Goal: Task Accomplishment & Management: Use online tool/utility

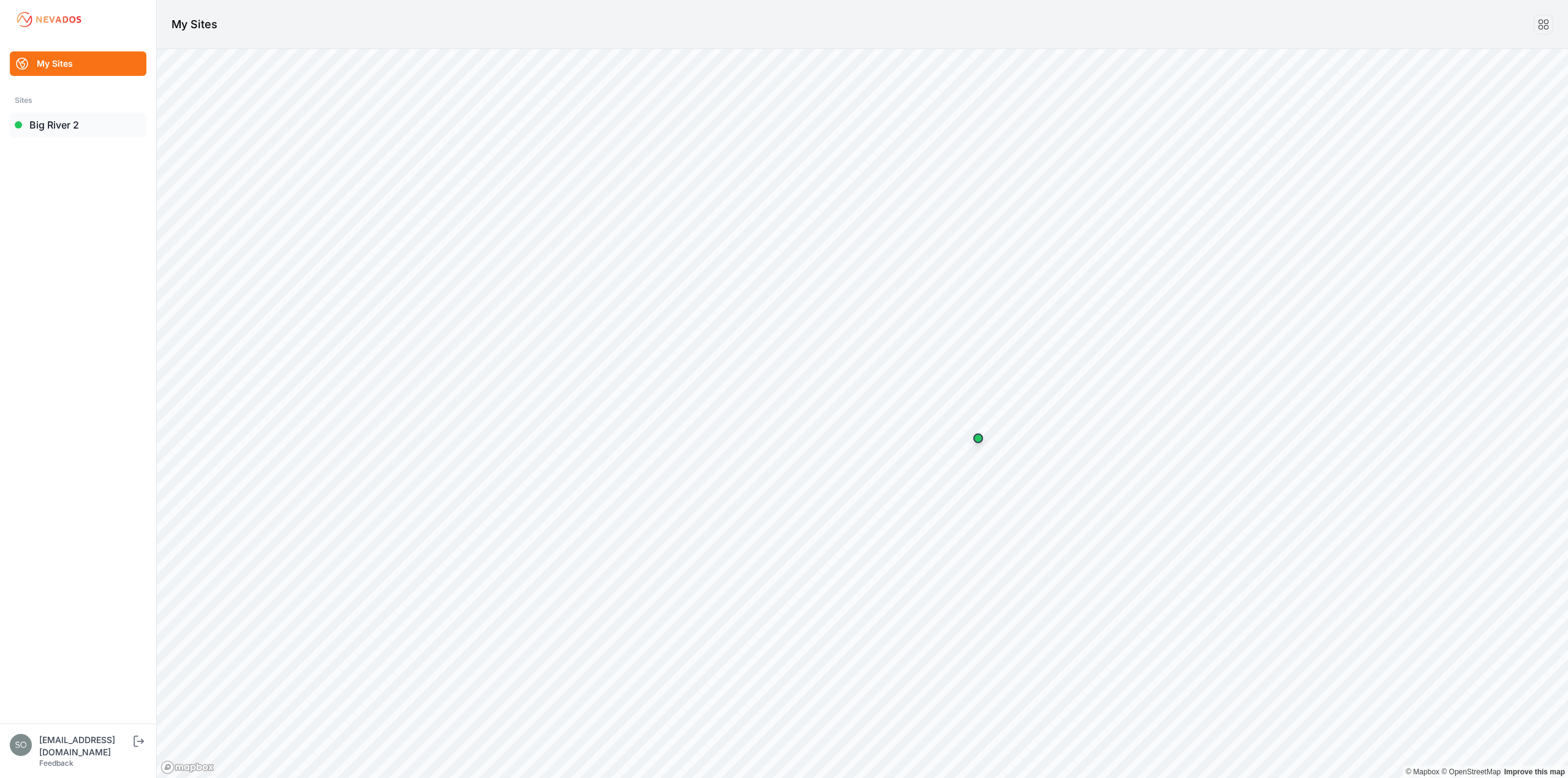
click at [57, 123] on link "Big River 2" at bounding box center [78, 125] width 136 height 25
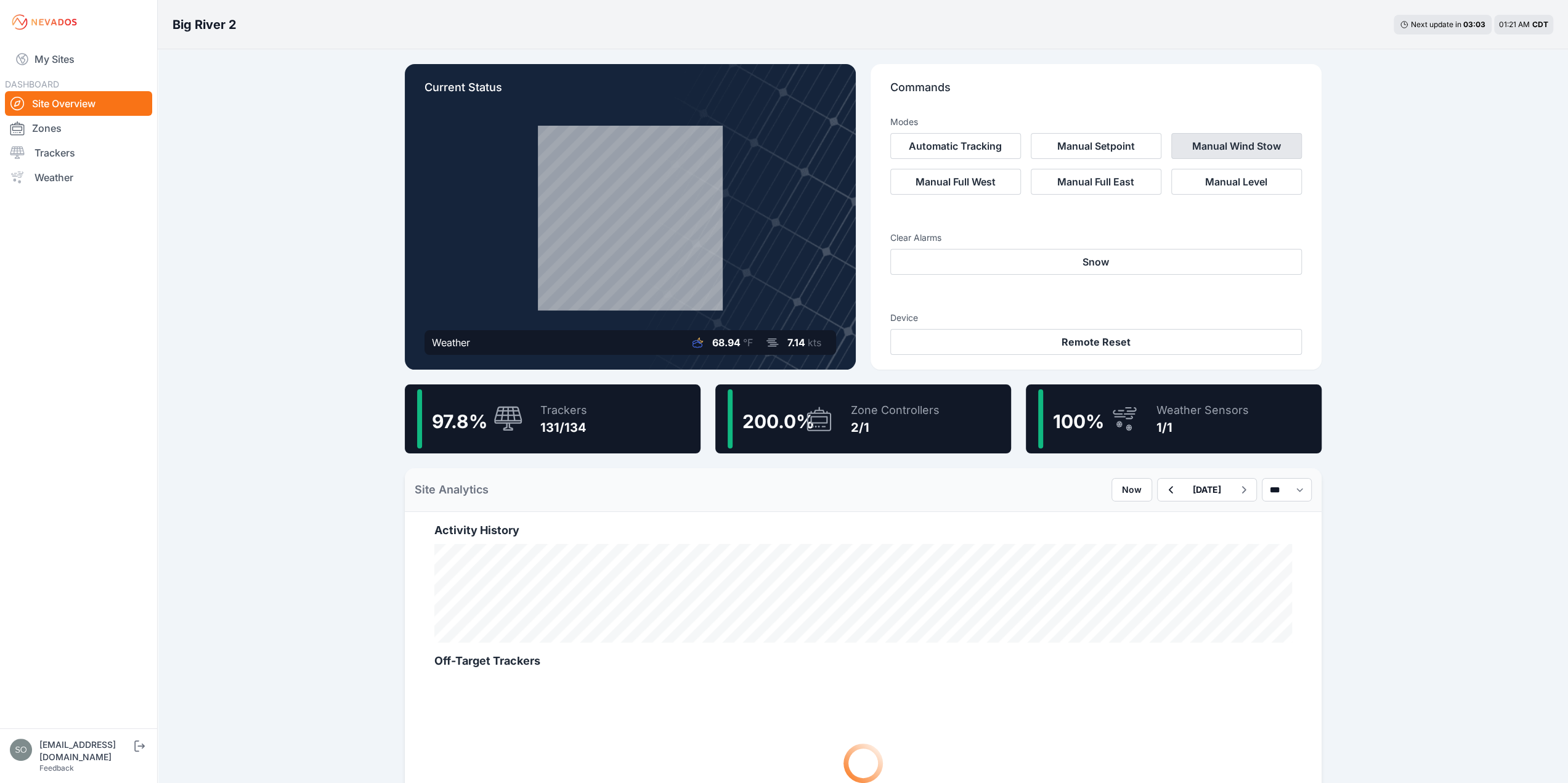
click at [1214, 147] on button "Manual Wind Stow" at bounding box center [1237, 146] width 131 height 26
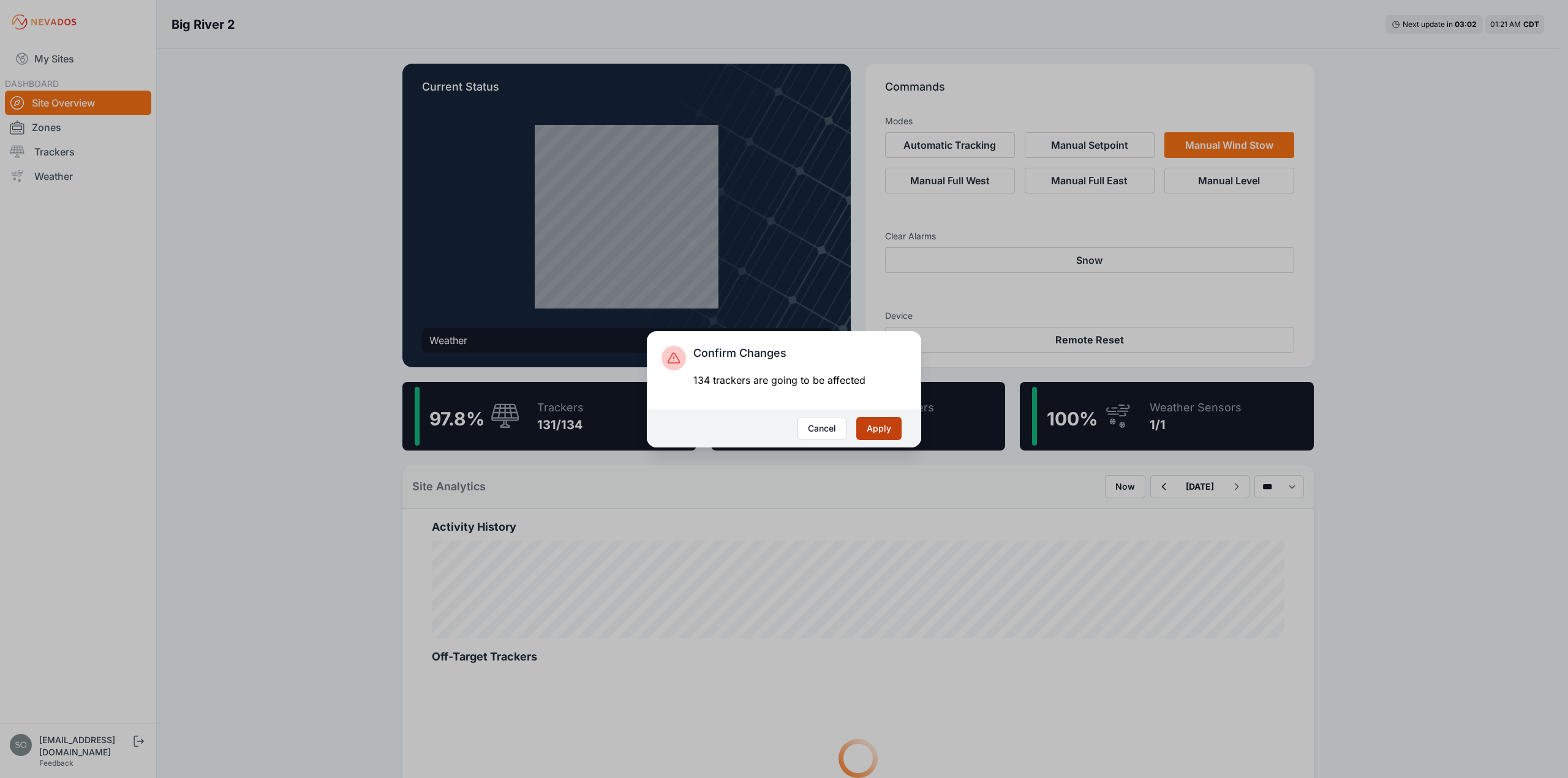
click at [883, 427] on button "Apply" at bounding box center [879, 428] width 45 height 23
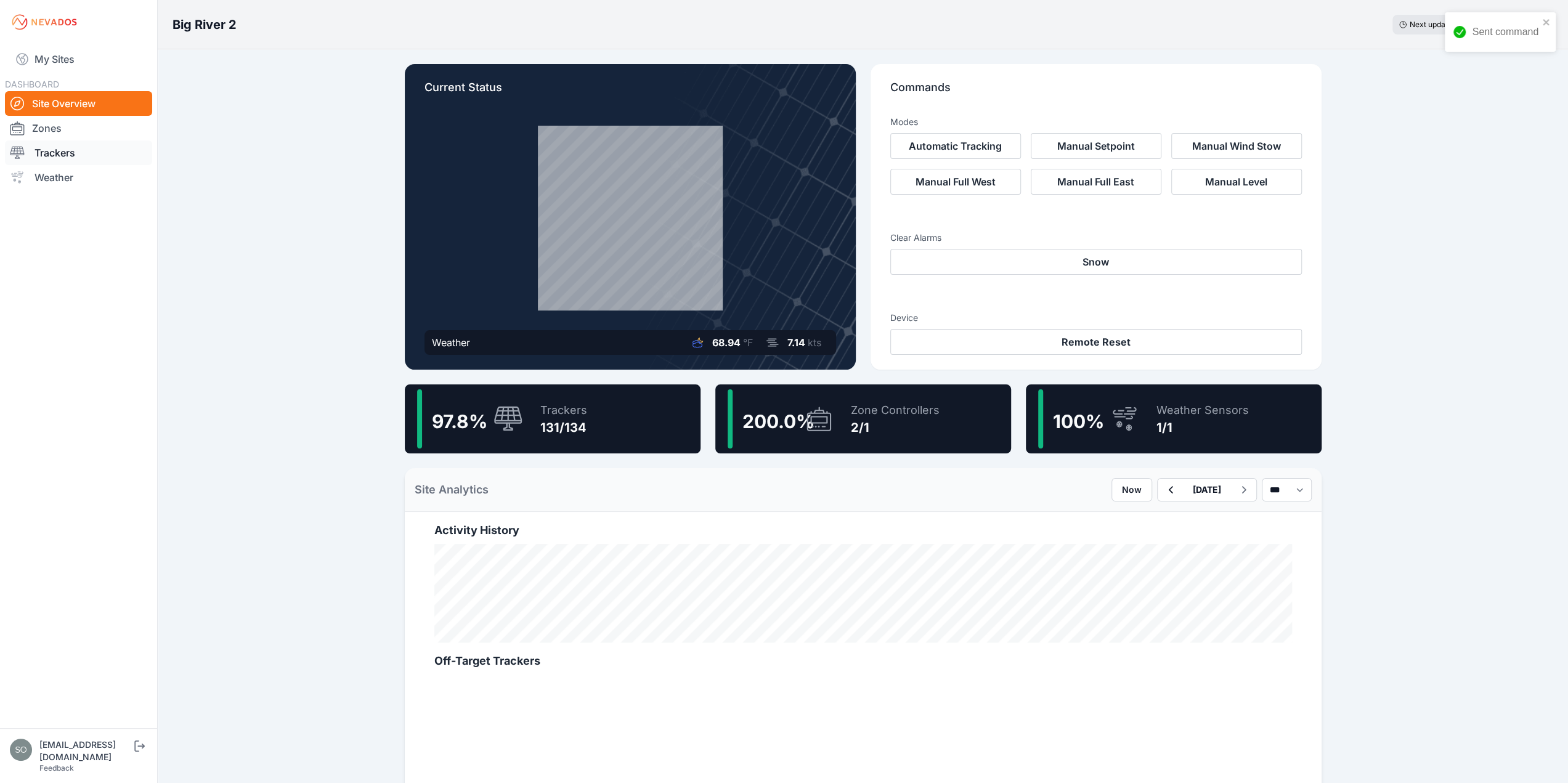
click at [69, 149] on link "Trackers" at bounding box center [79, 153] width 147 height 25
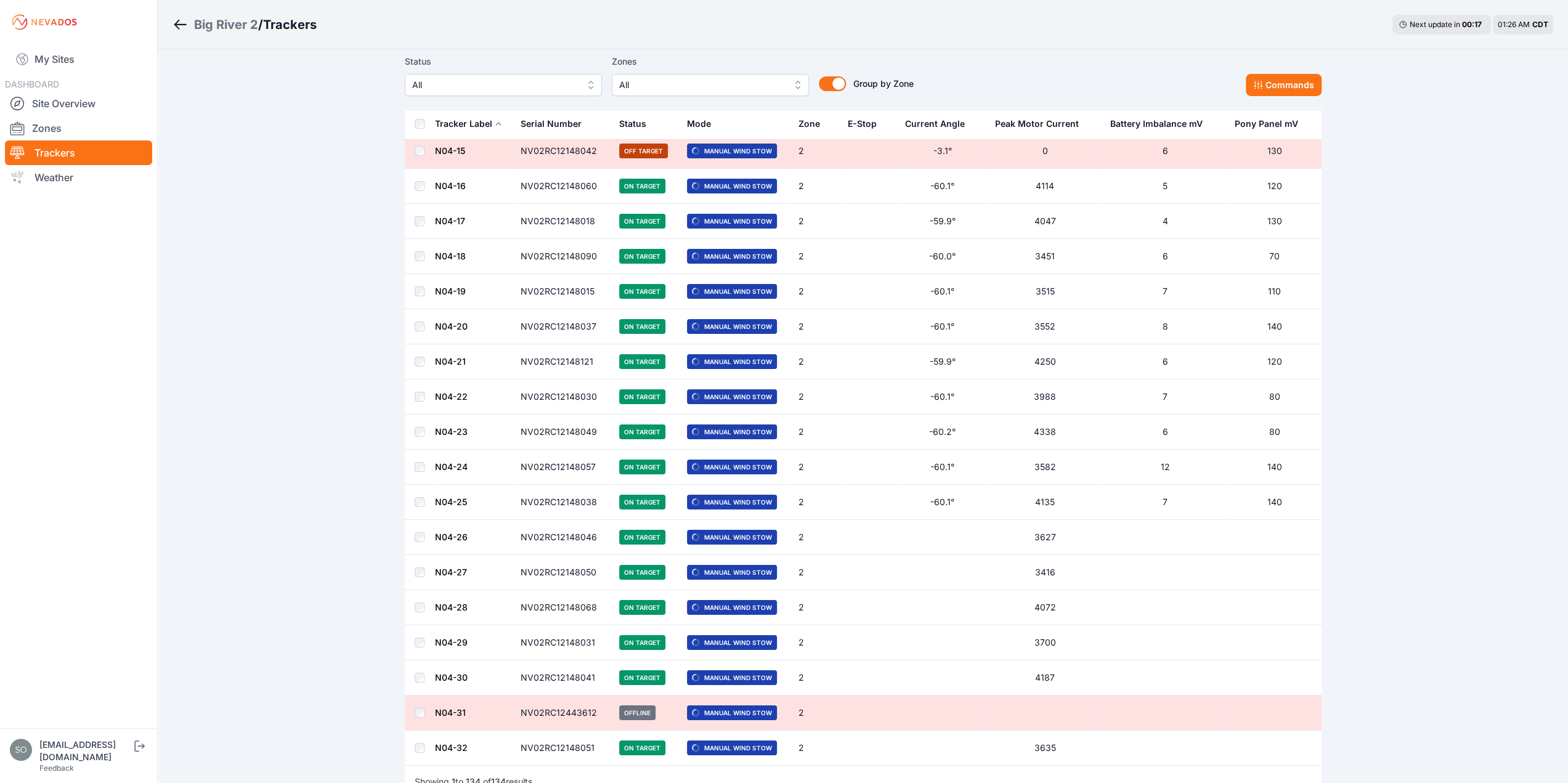
scroll to position [4199, 0]
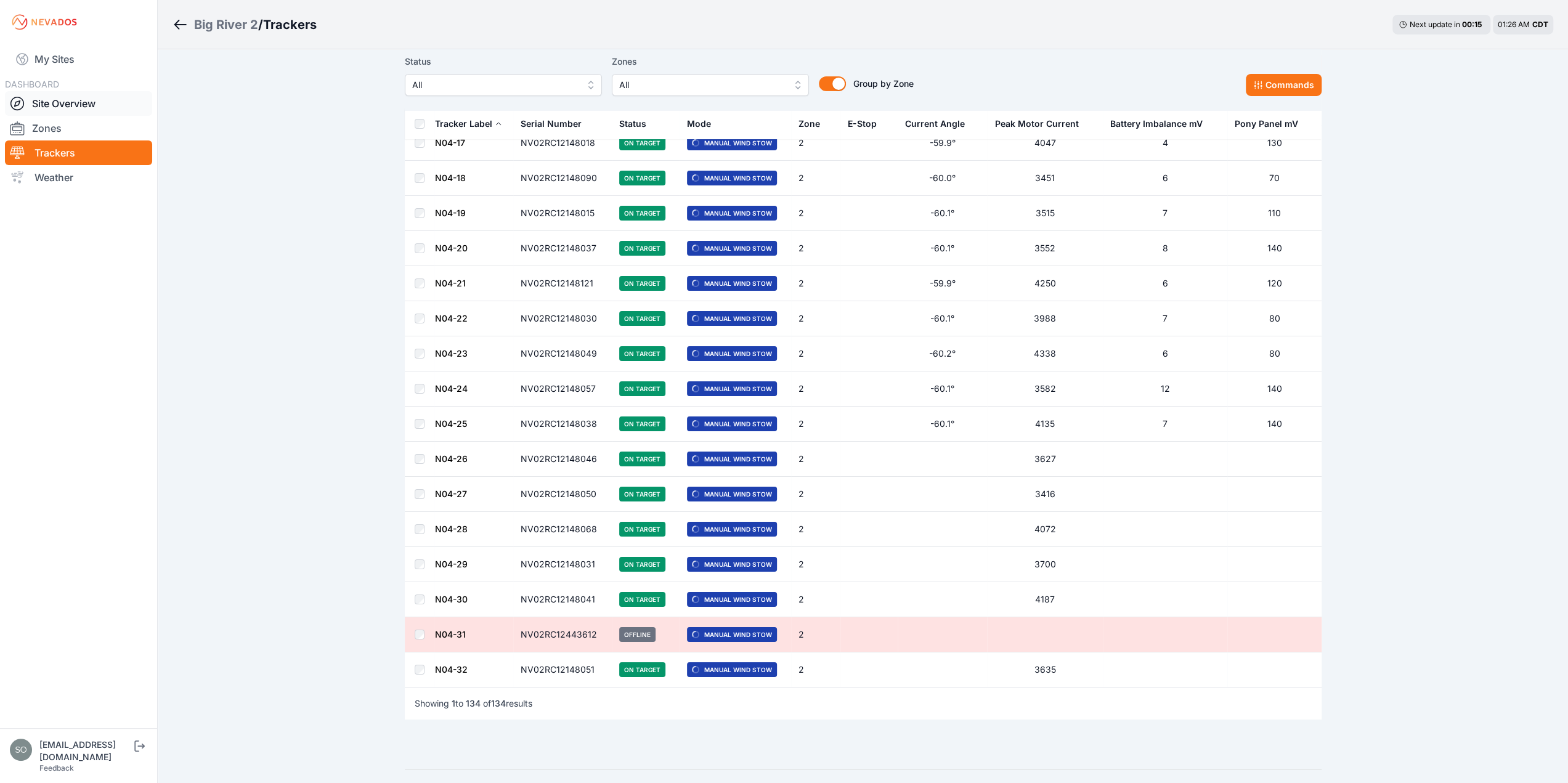
click at [70, 100] on link "Site Overview" at bounding box center [79, 104] width 147 height 25
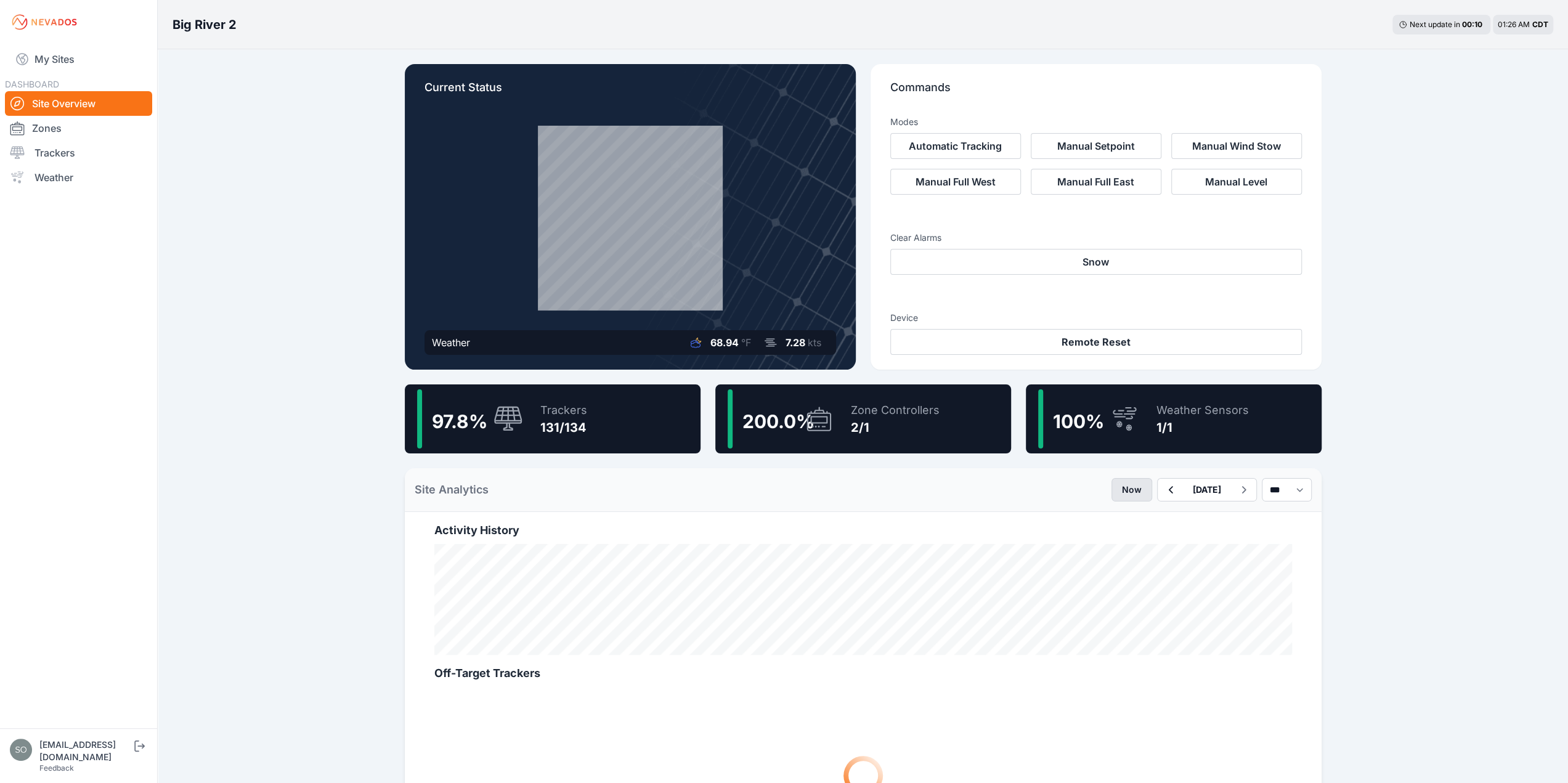
click at [1112, 488] on button "Now" at bounding box center [1132, 489] width 41 height 24
click at [1112, 492] on button "Now" at bounding box center [1132, 489] width 41 height 24
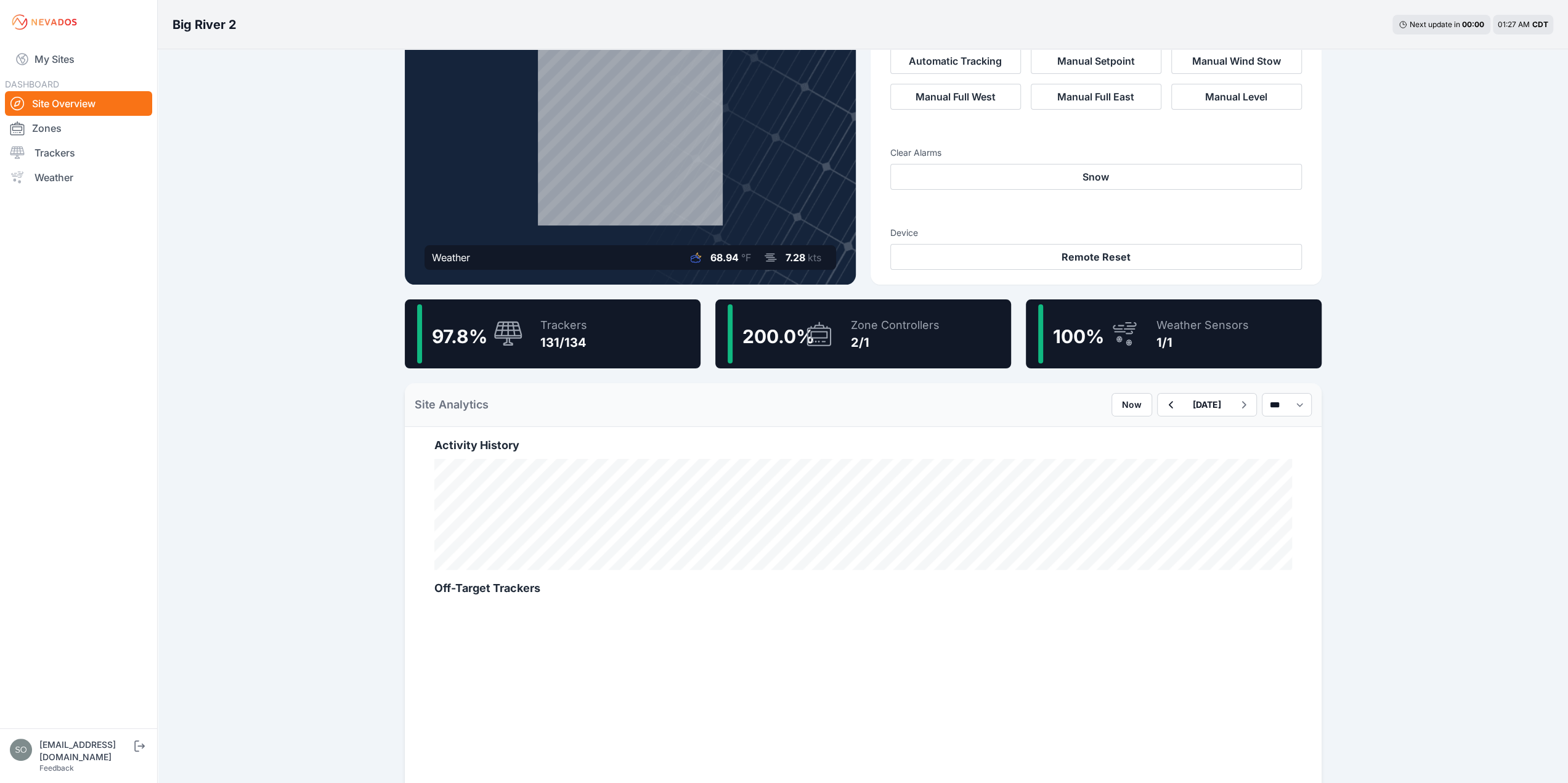
scroll to position [185, 0]
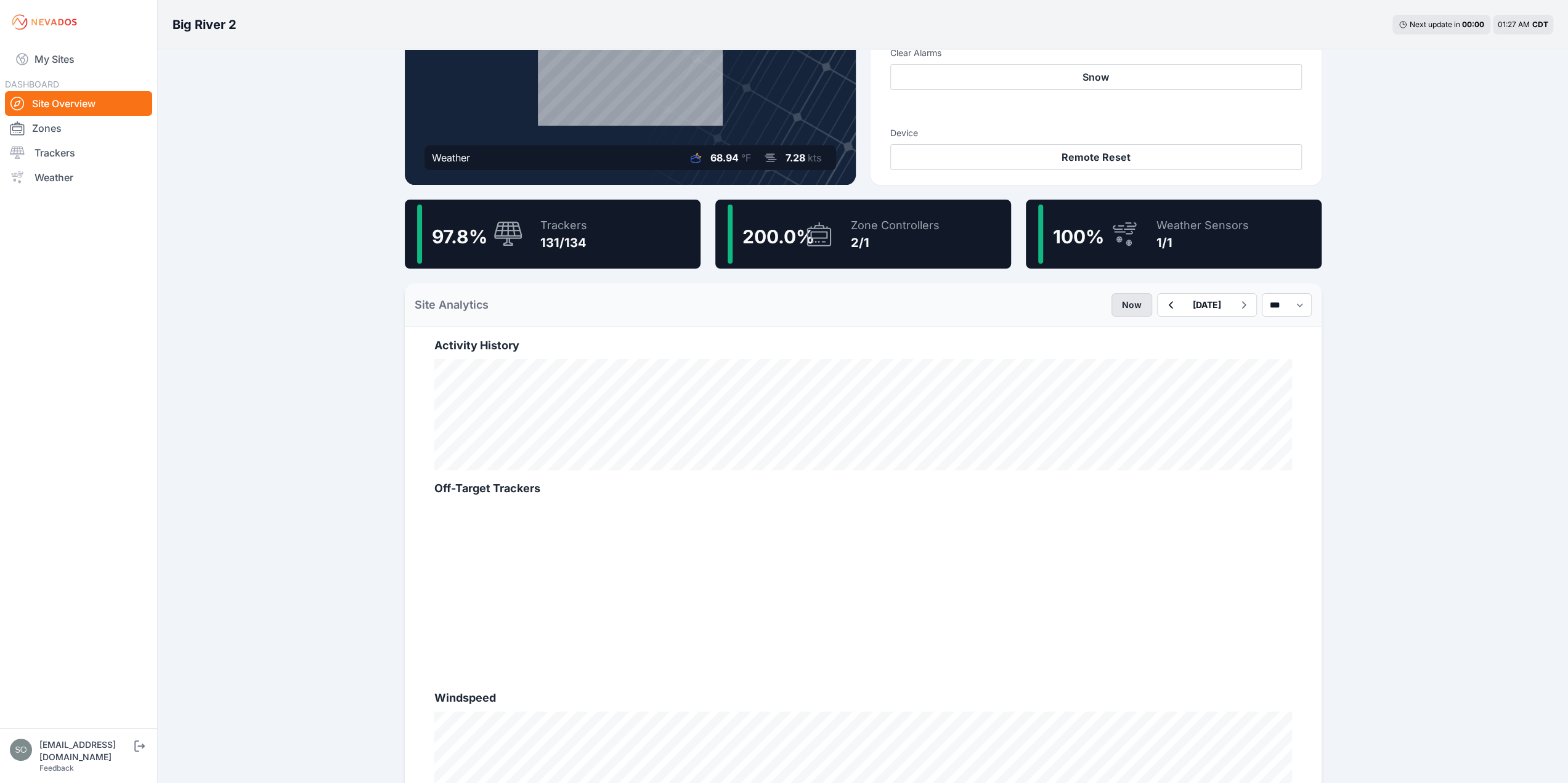
click at [1112, 303] on button "Now" at bounding box center [1132, 305] width 41 height 24
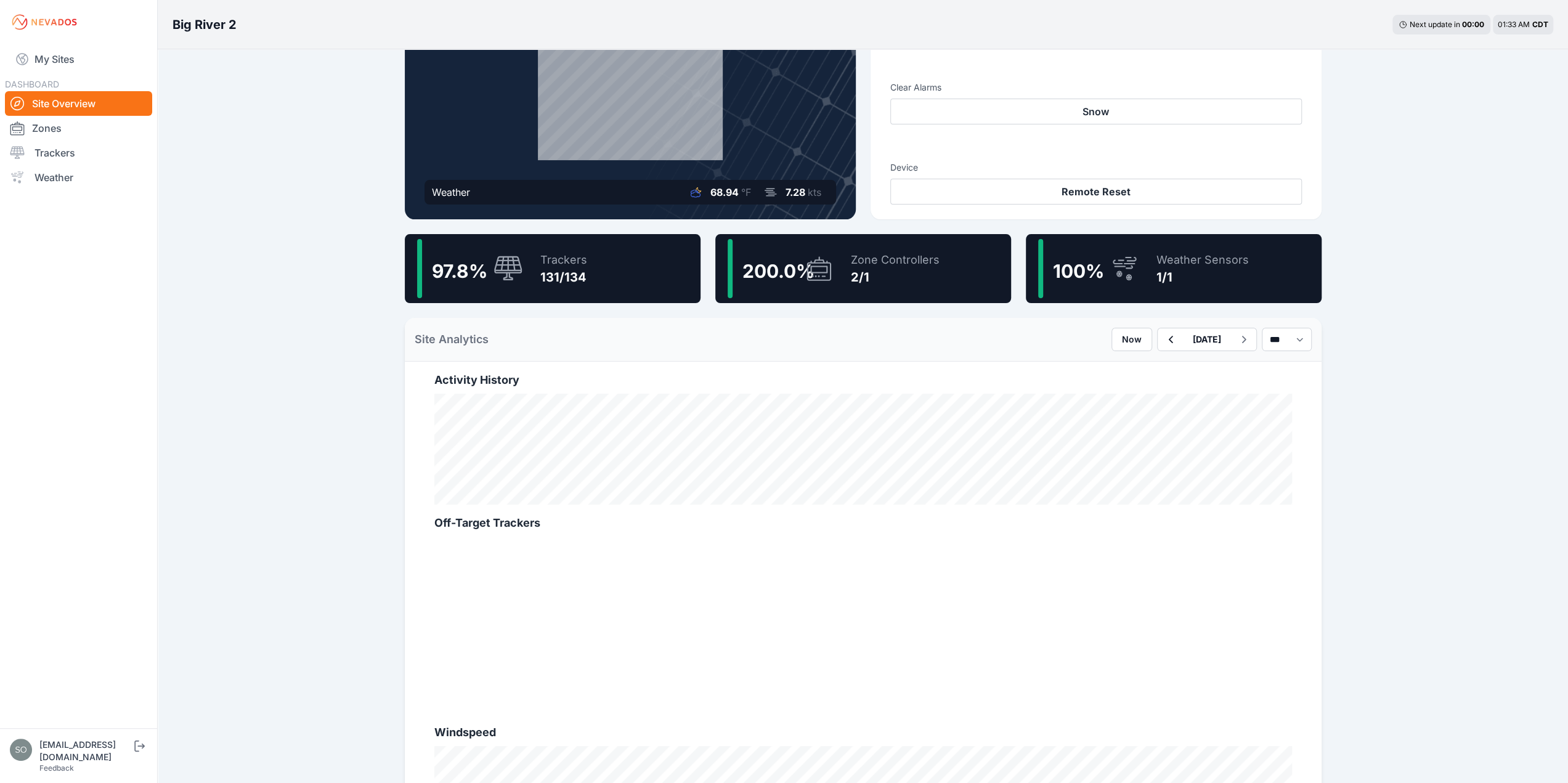
scroll to position [0, 0]
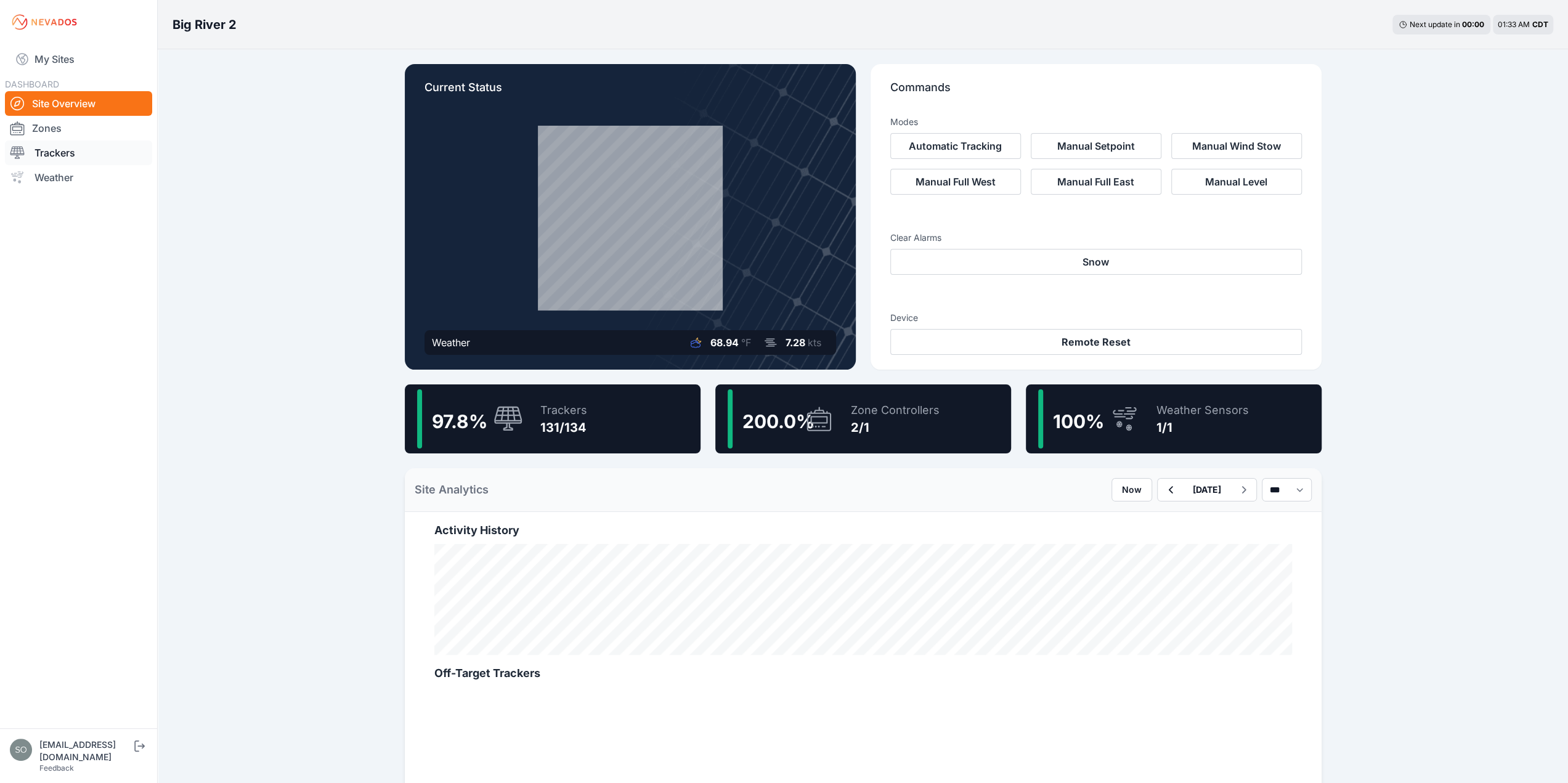
click at [65, 151] on link "Trackers" at bounding box center [79, 153] width 147 height 25
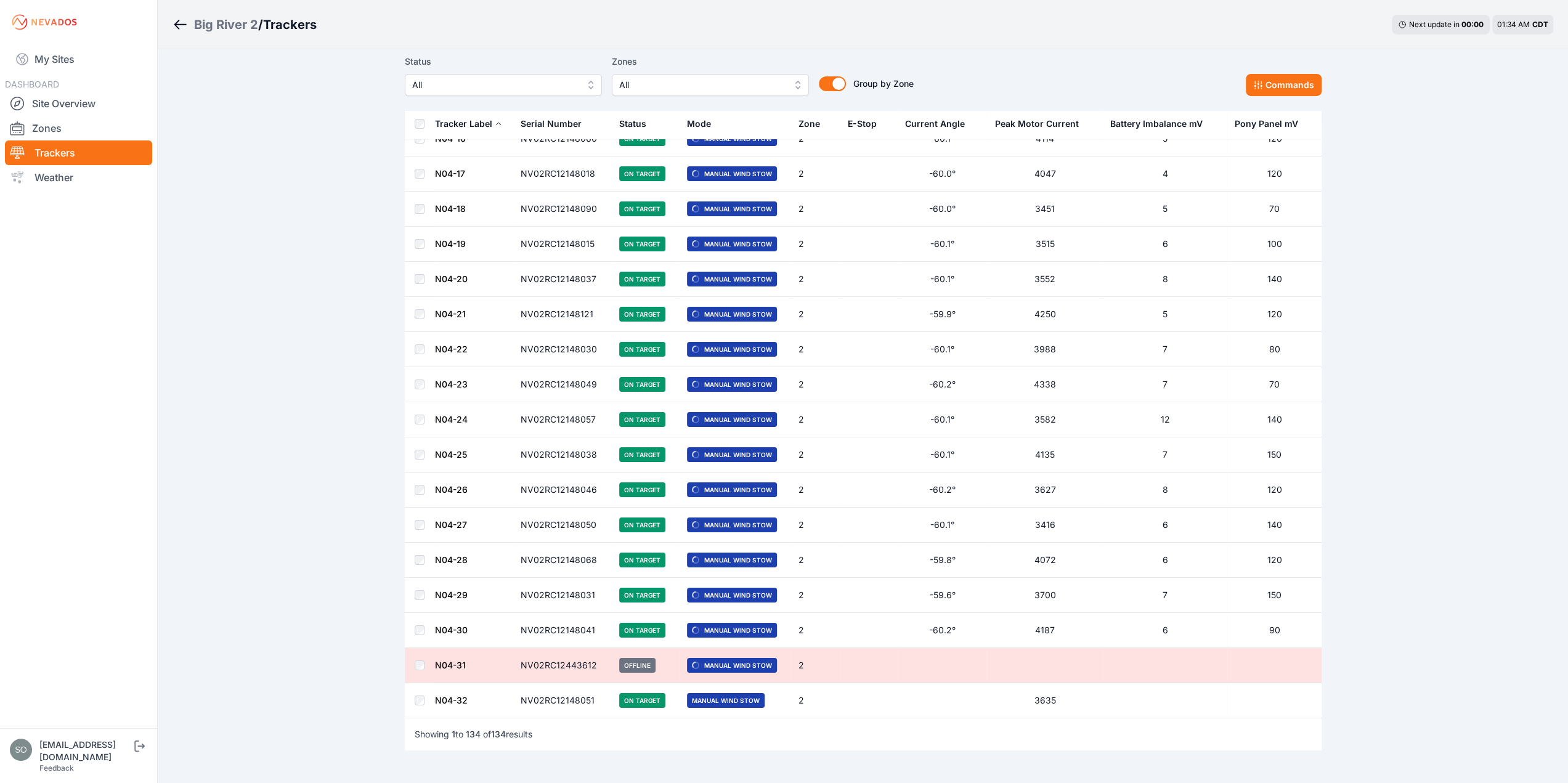
scroll to position [4199, 0]
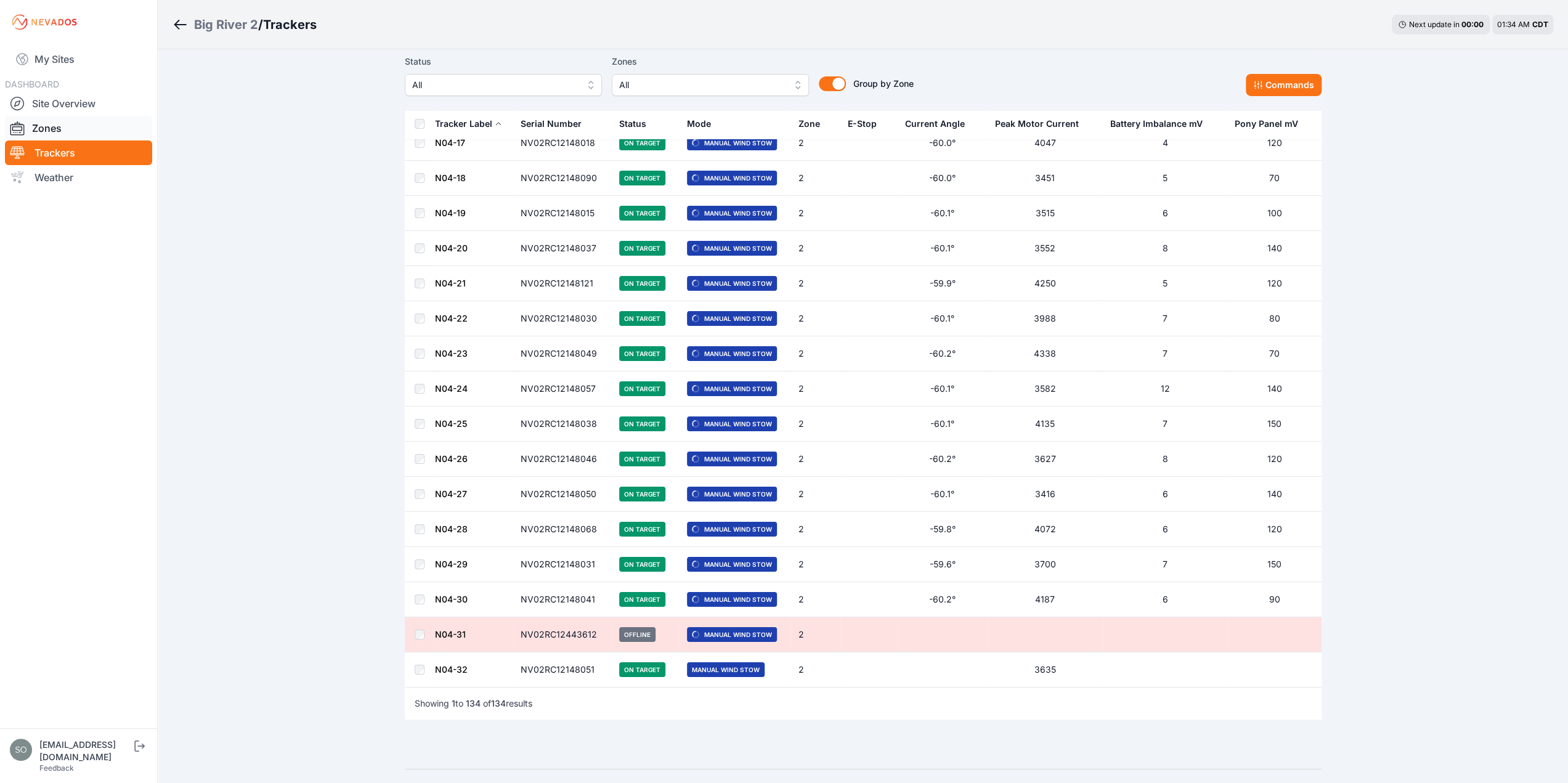
click at [54, 128] on link "Zones" at bounding box center [79, 128] width 147 height 25
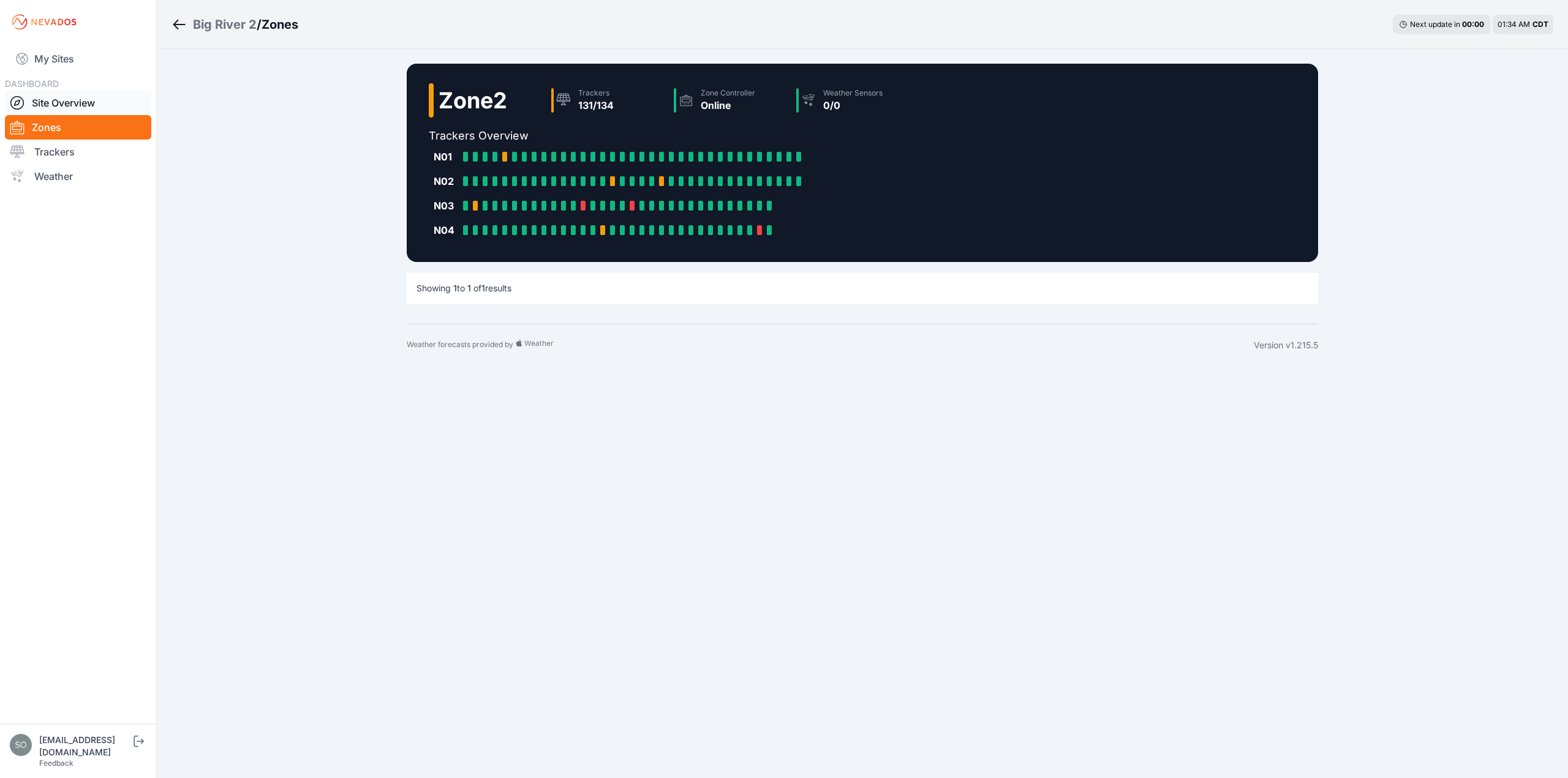
click at [61, 104] on link "Site Overview" at bounding box center [78, 103] width 146 height 25
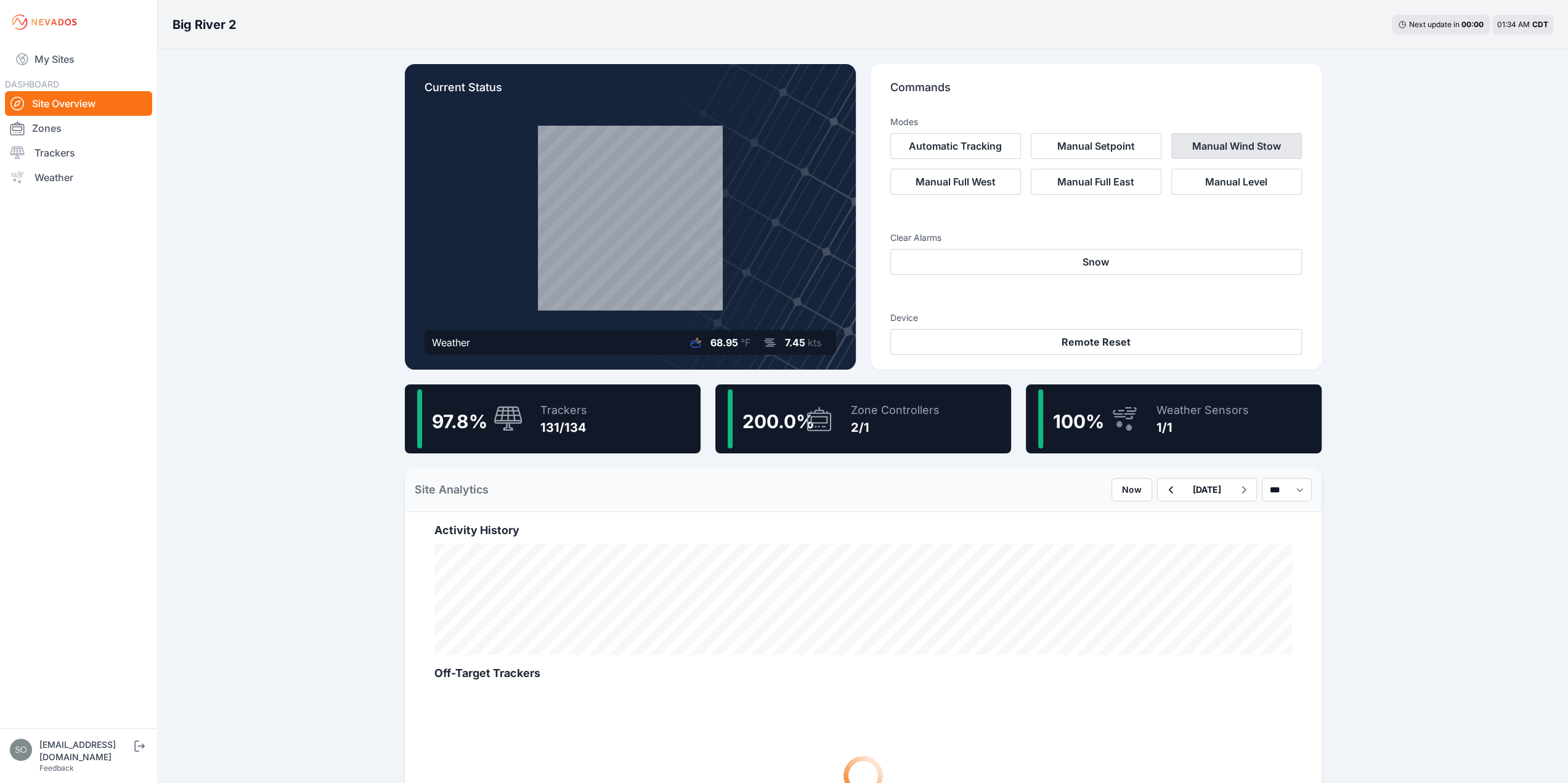
click at [1229, 146] on button "Manual Wind Stow" at bounding box center [1237, 146] width 131 height 26
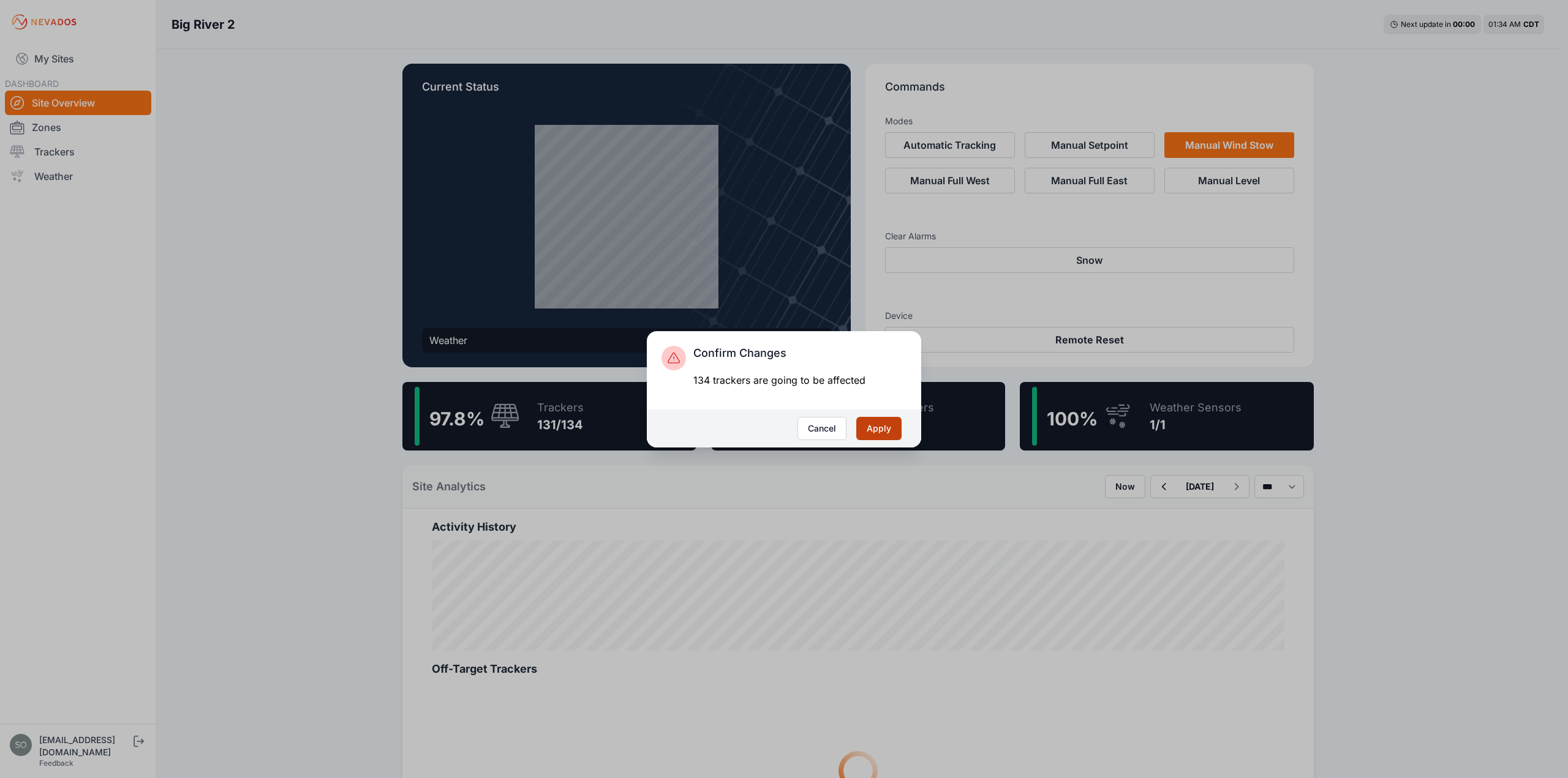
click at [883, 432] on button "Apply" at bounding box center [879, 428] width 45 height 23
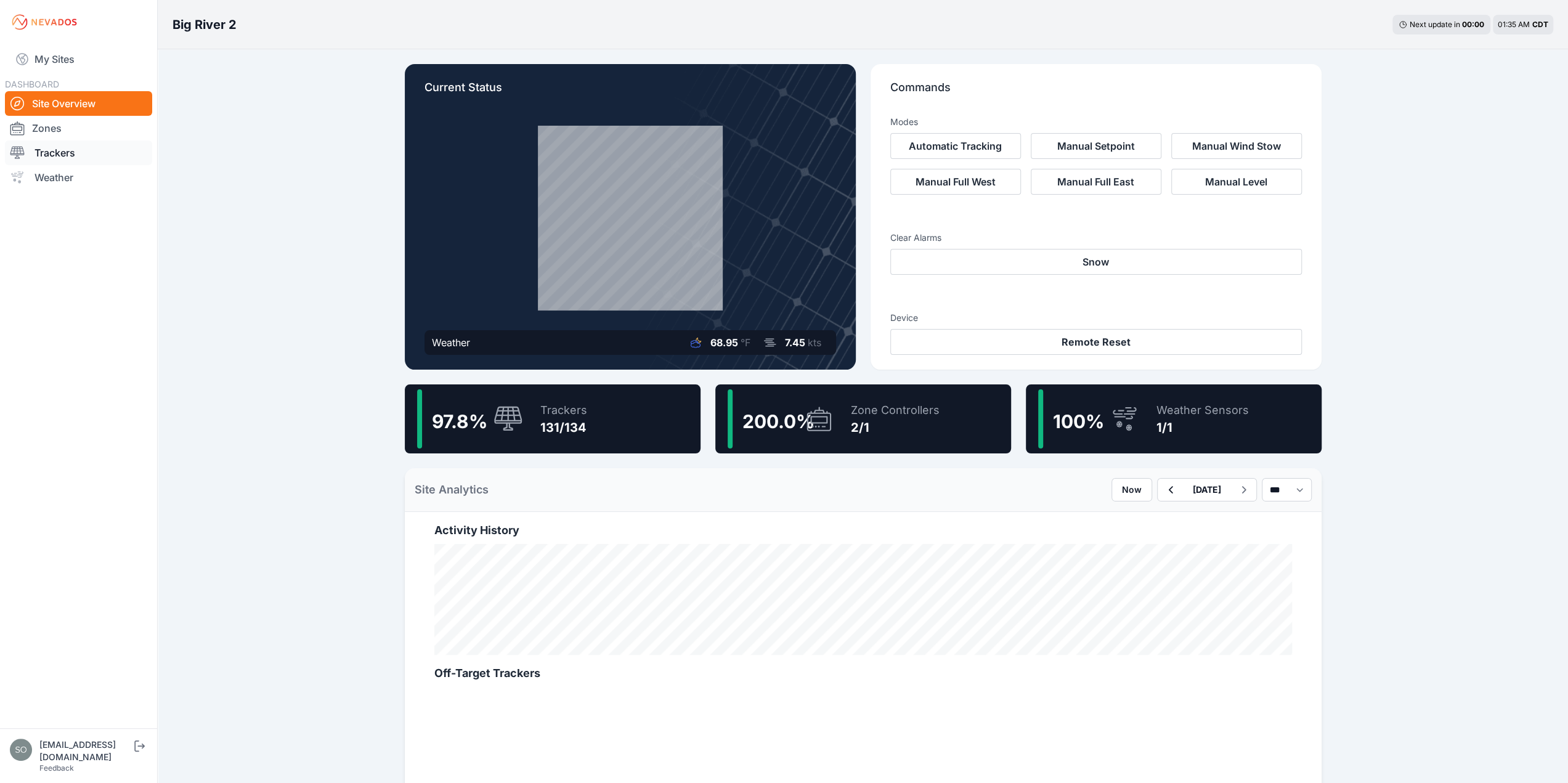
click at [59, 159] on link "Trackers" at bounding box center [79, 153] width 147 height 25
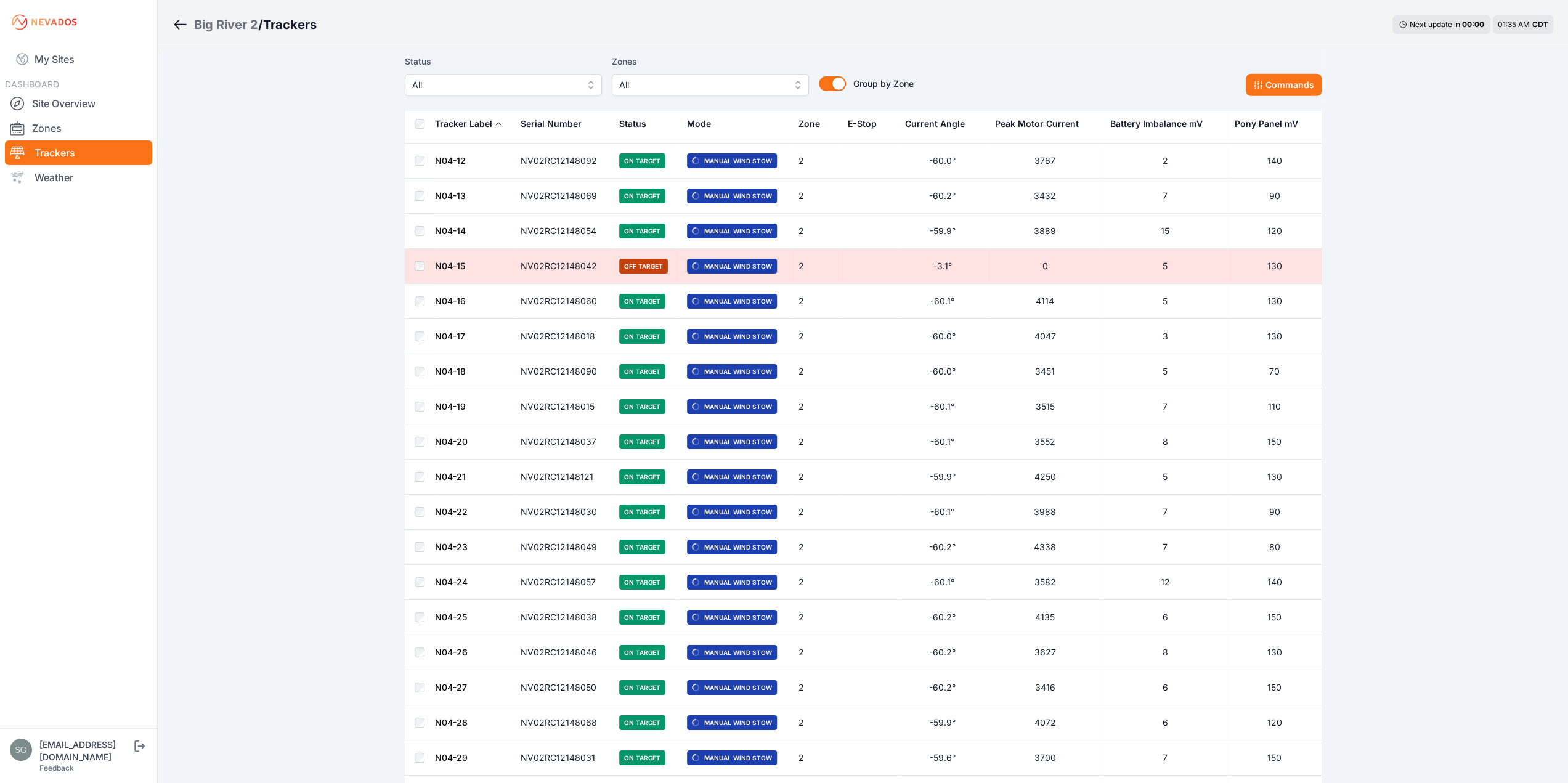
scroll to position [4199, 0]
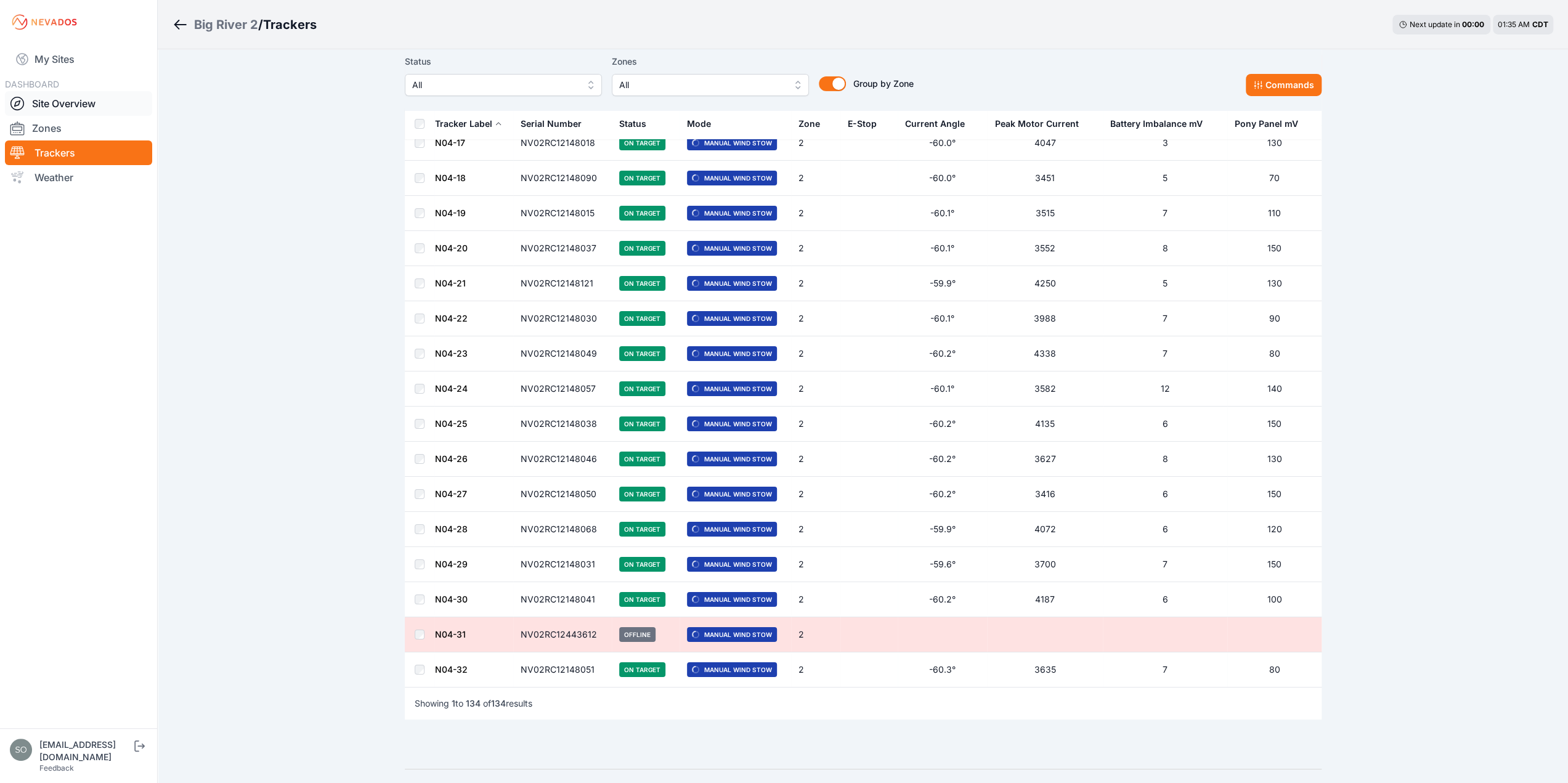
click at [71, 104] on link "Site Overview" at bounding box center [79, 104] width 147 height 25
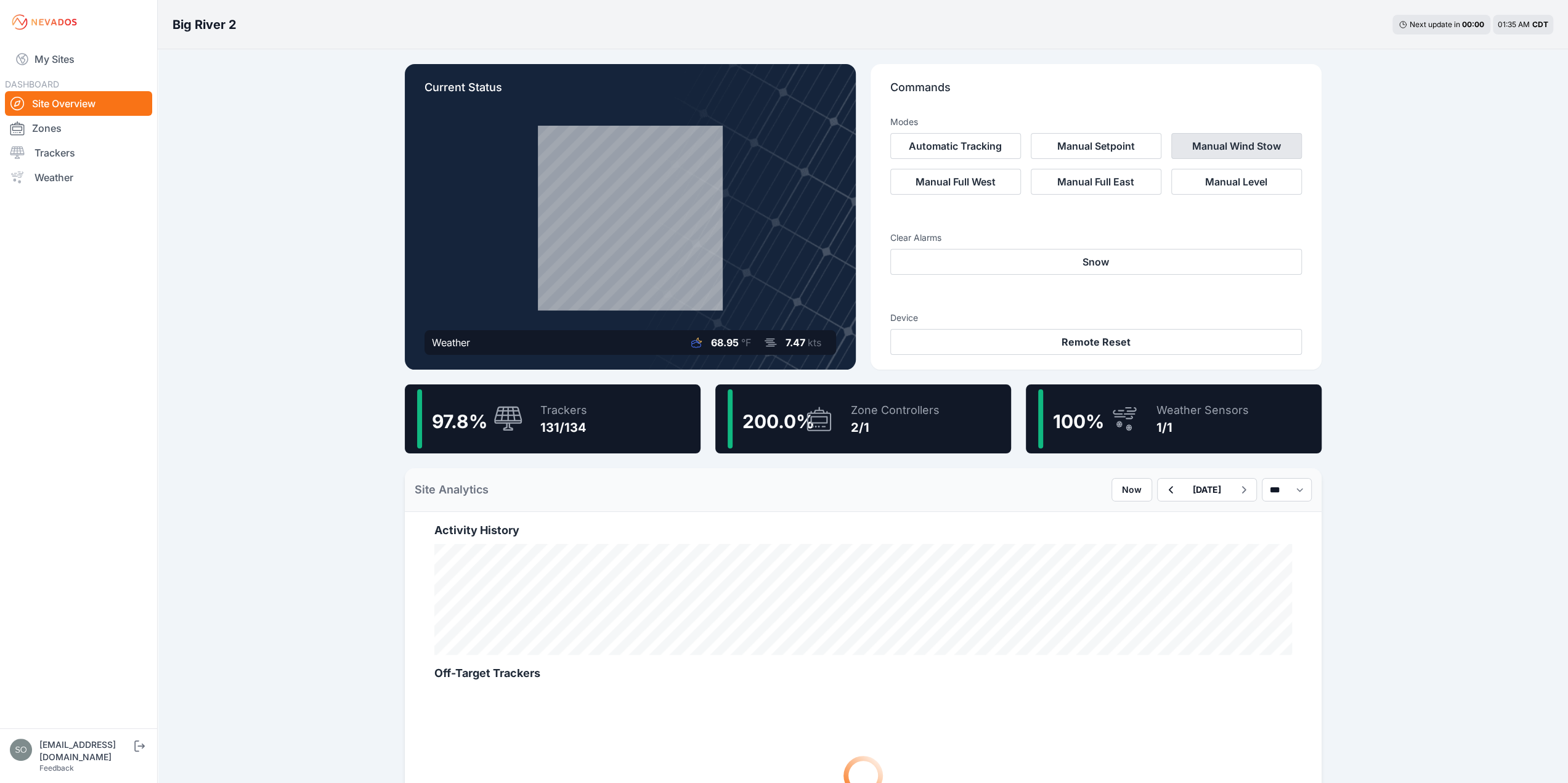
click at [1245, 147] on button "Manual Wind Stow" at bounding box center [1237, 146] width 131 height 26
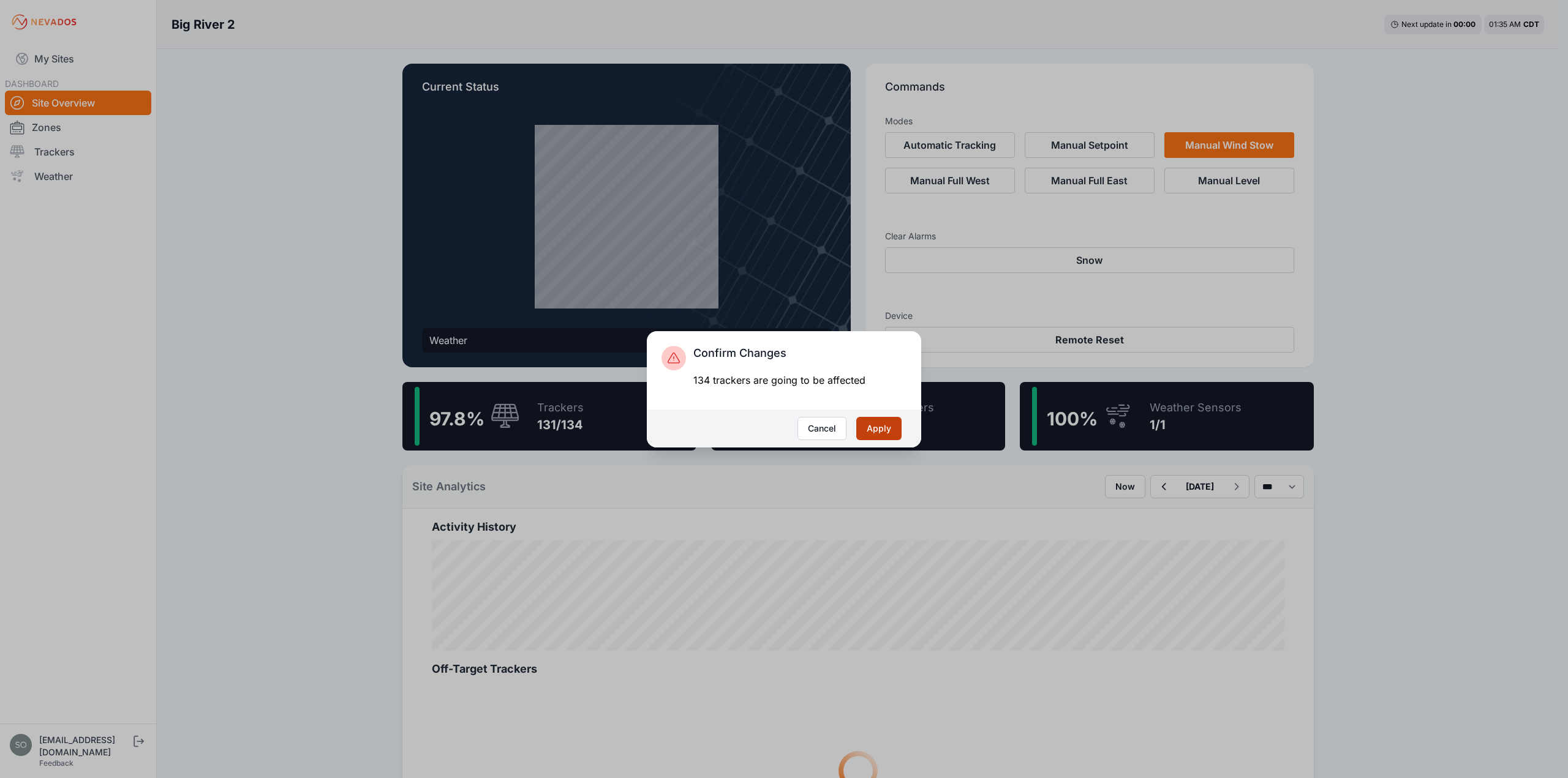
click at [886, 432] on button "Apply" at bounding box center [879, 428] width 45 height 23
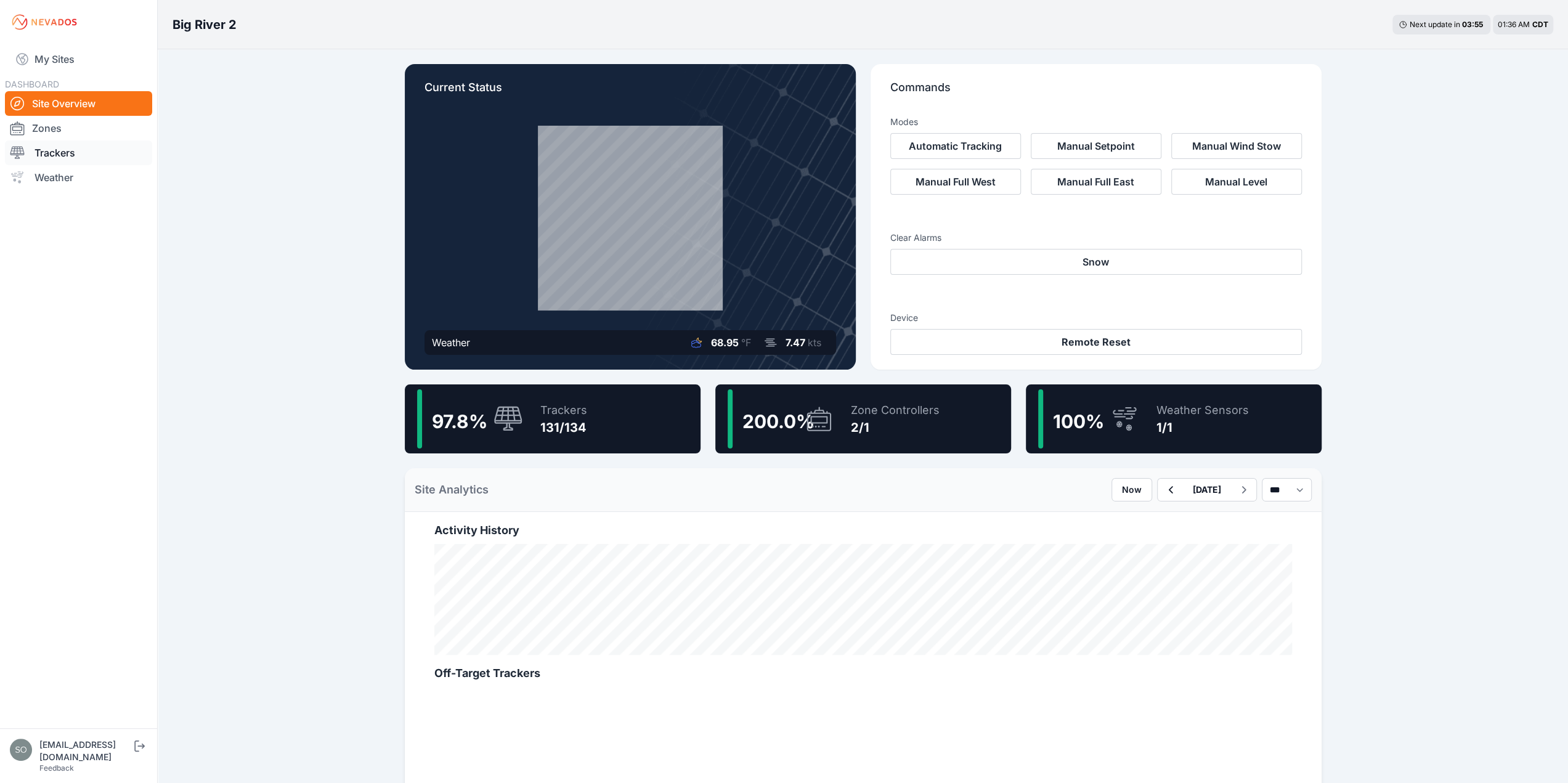
click at [48, 152] on link "Trackers" at bounding box center [79, 153] width 147 height 25
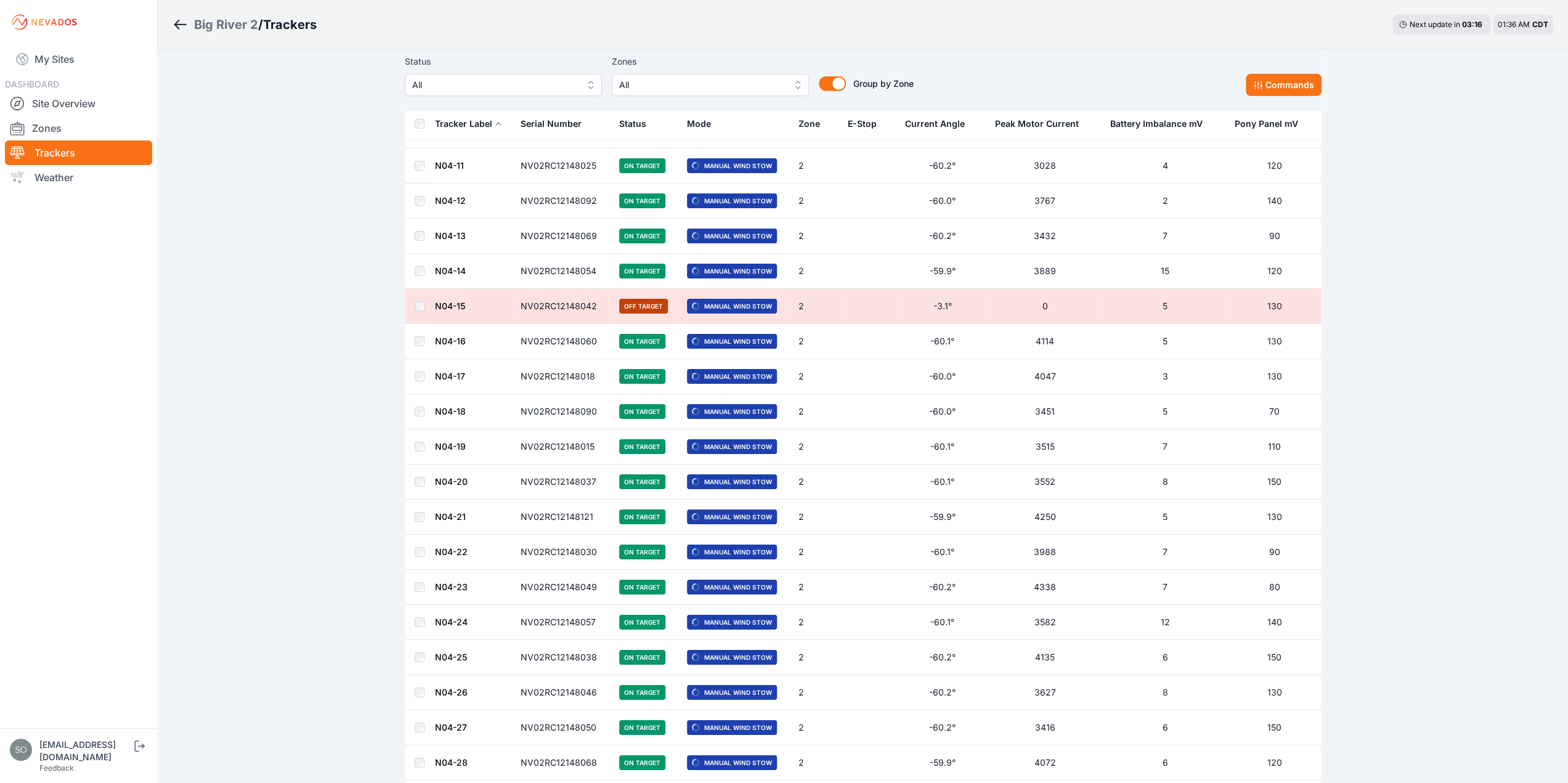
scroll to position [4199, 0]
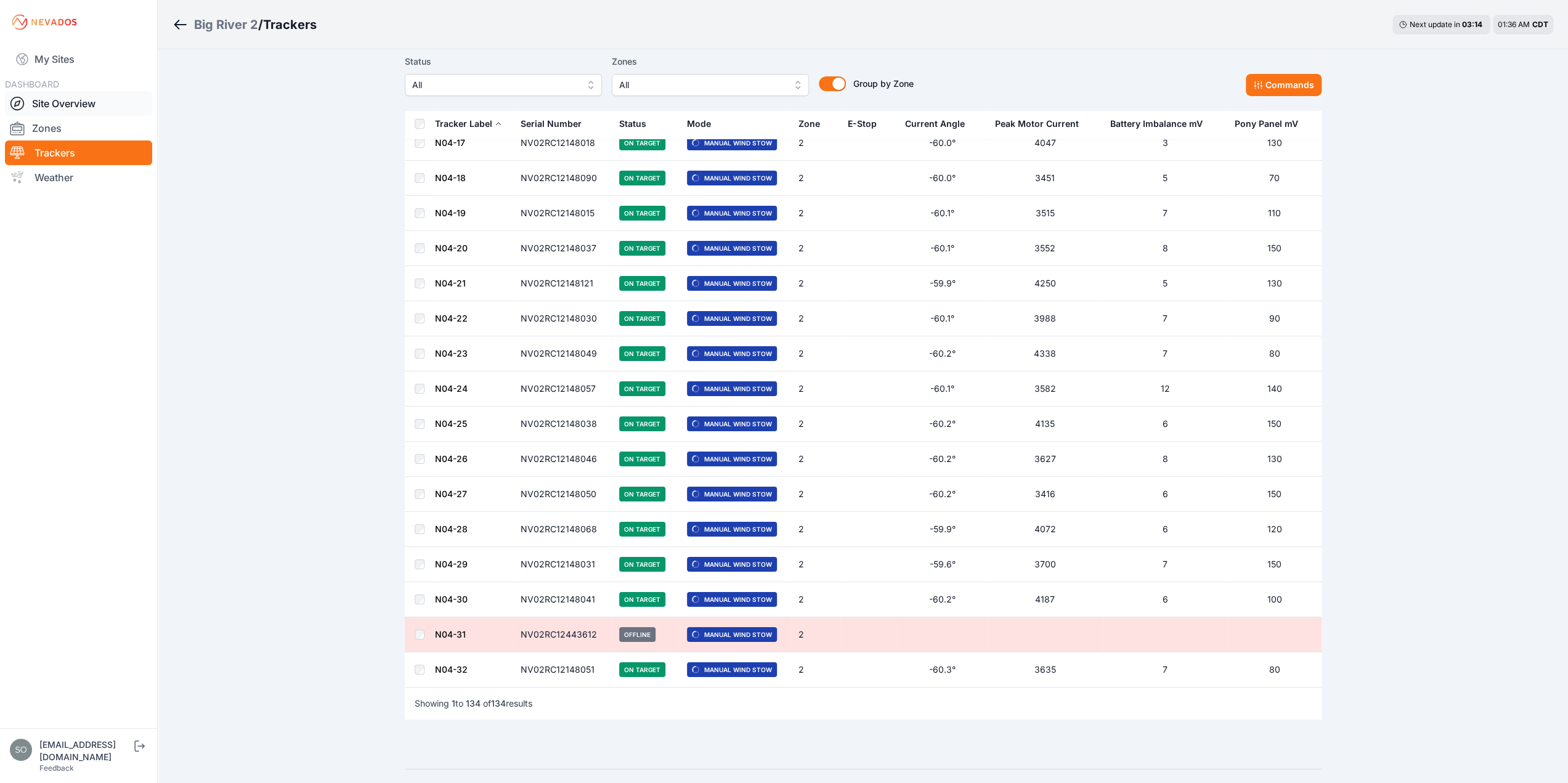
click at [65, 106] on link "Site Overview" at bounding box center [79, 104] width 147 height 25
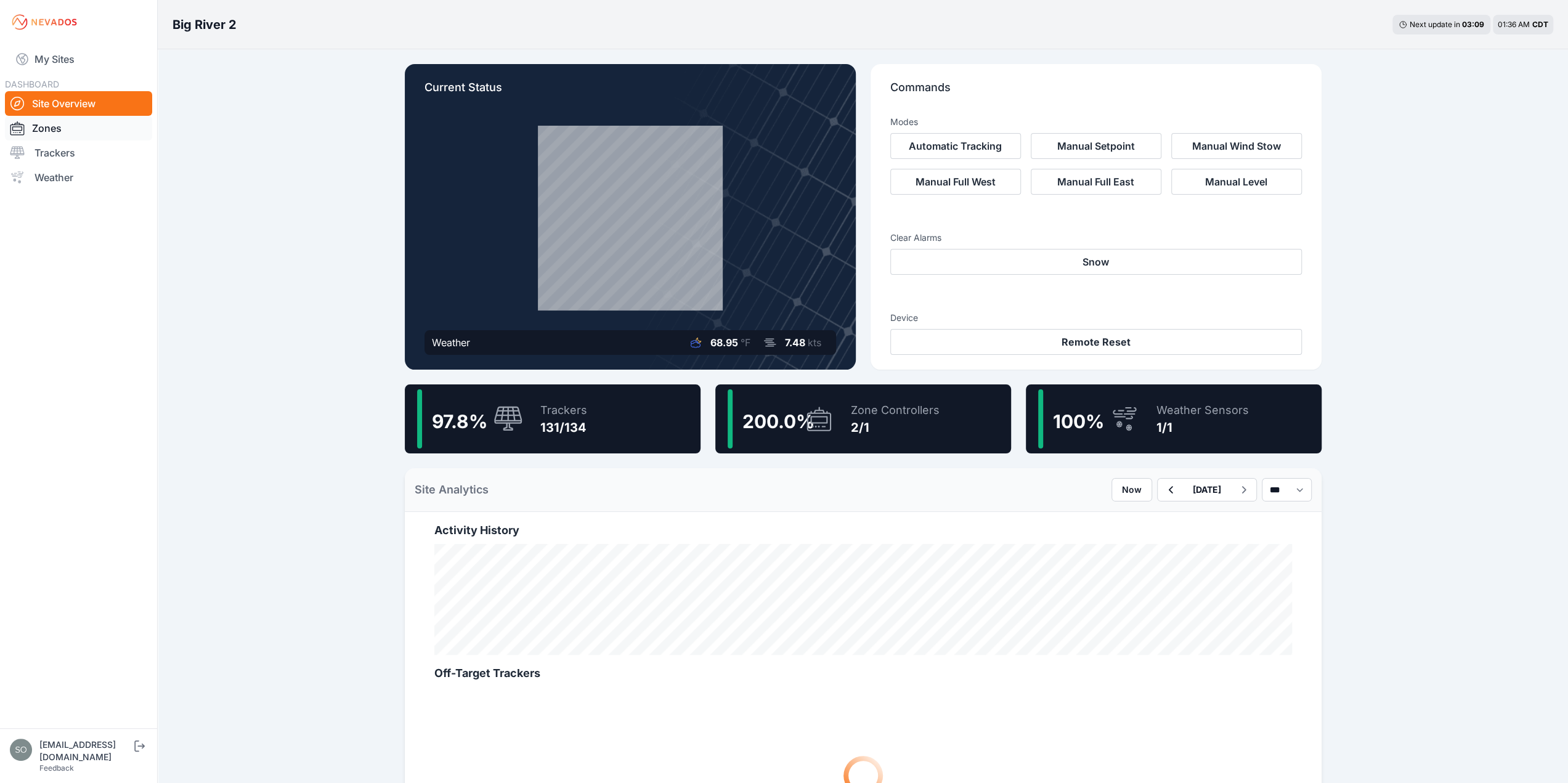
click at [43, 128] on link "Zones" at bounding box center [79, 128] width 147 height 25
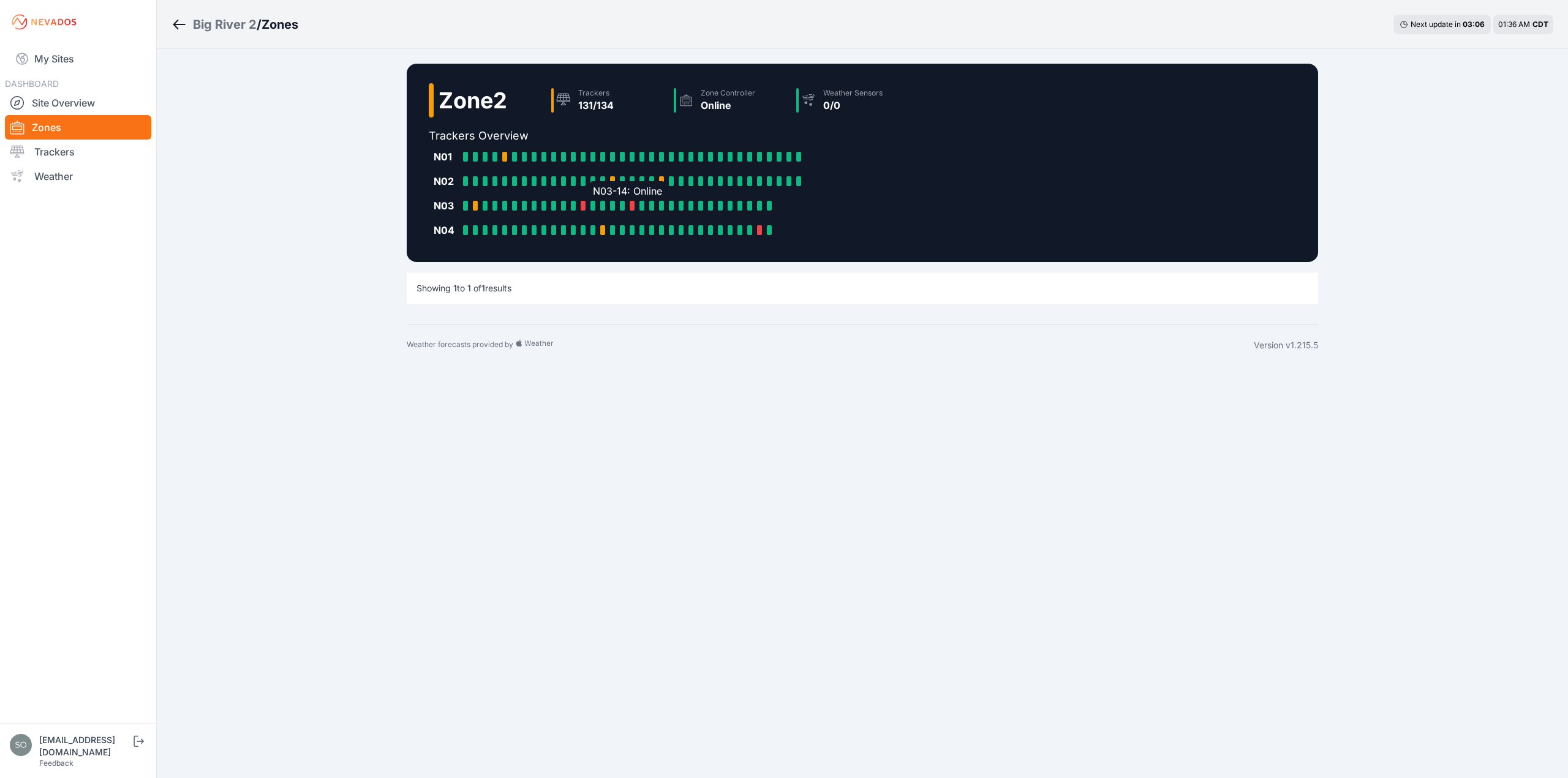
click at [599, 207] on div "N03-14: Online" at bounding box center [596, 206] width 10 height 10
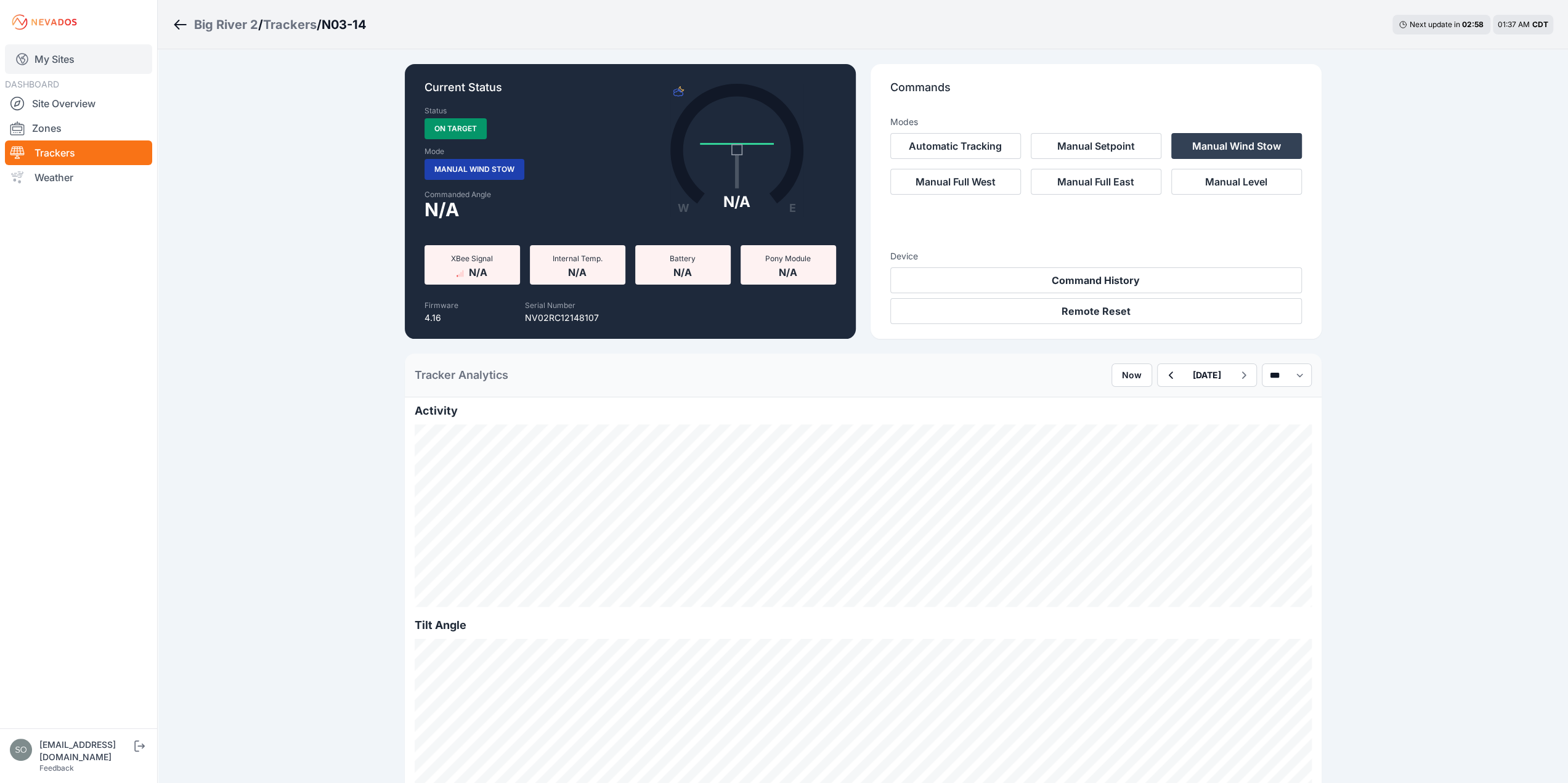
click at [51, 66] on link "My Sites" at bounding box center [79, 59] width 147 height 29
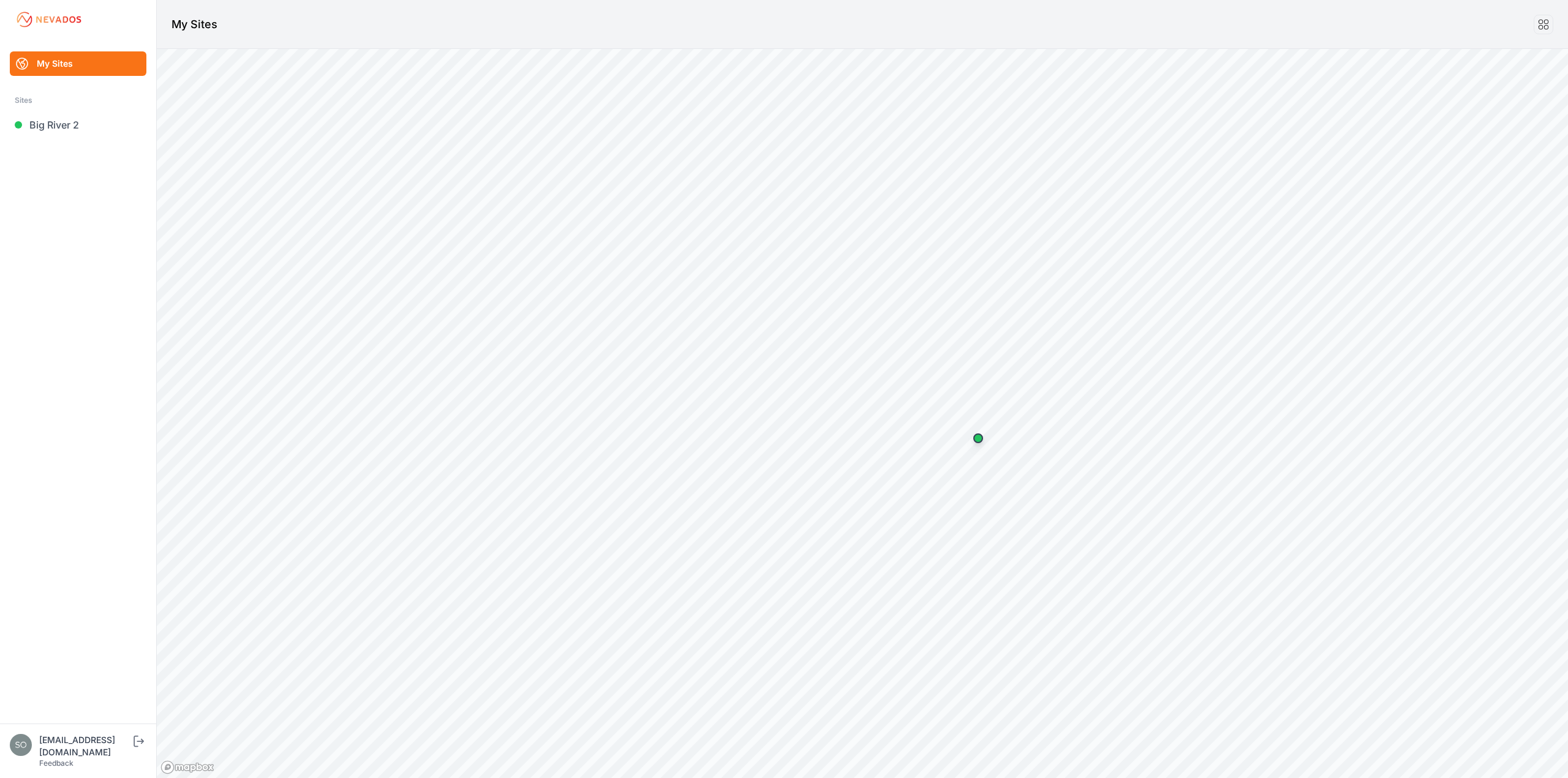
click at [48, 106] on div "Sites" at bounding box center [78, 100] width 127 height 15
click at [52, 121] on link "Big River 2" at bounding box center [78, 125] width 136 height 25
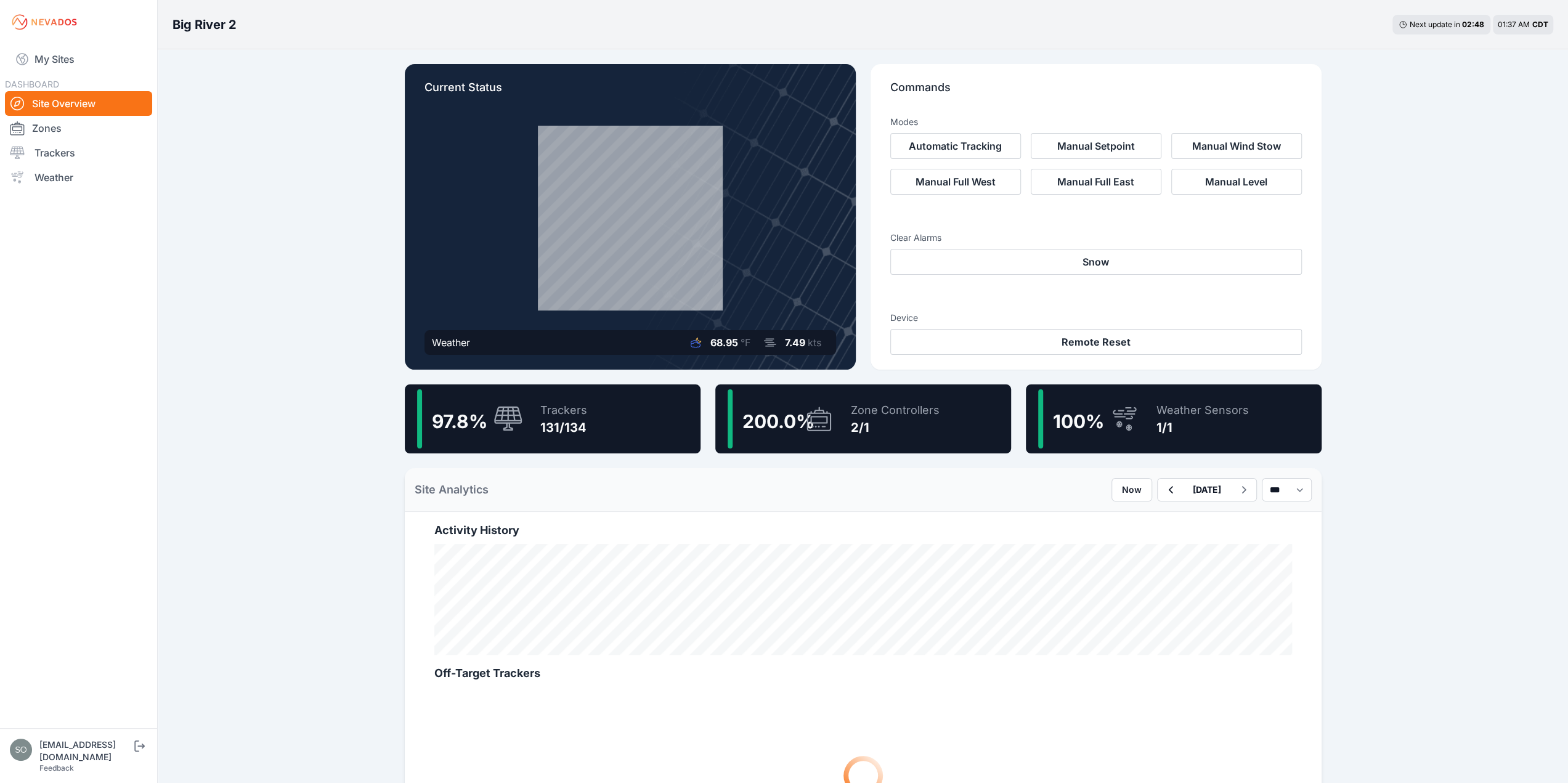
scroll to position [61, 0]
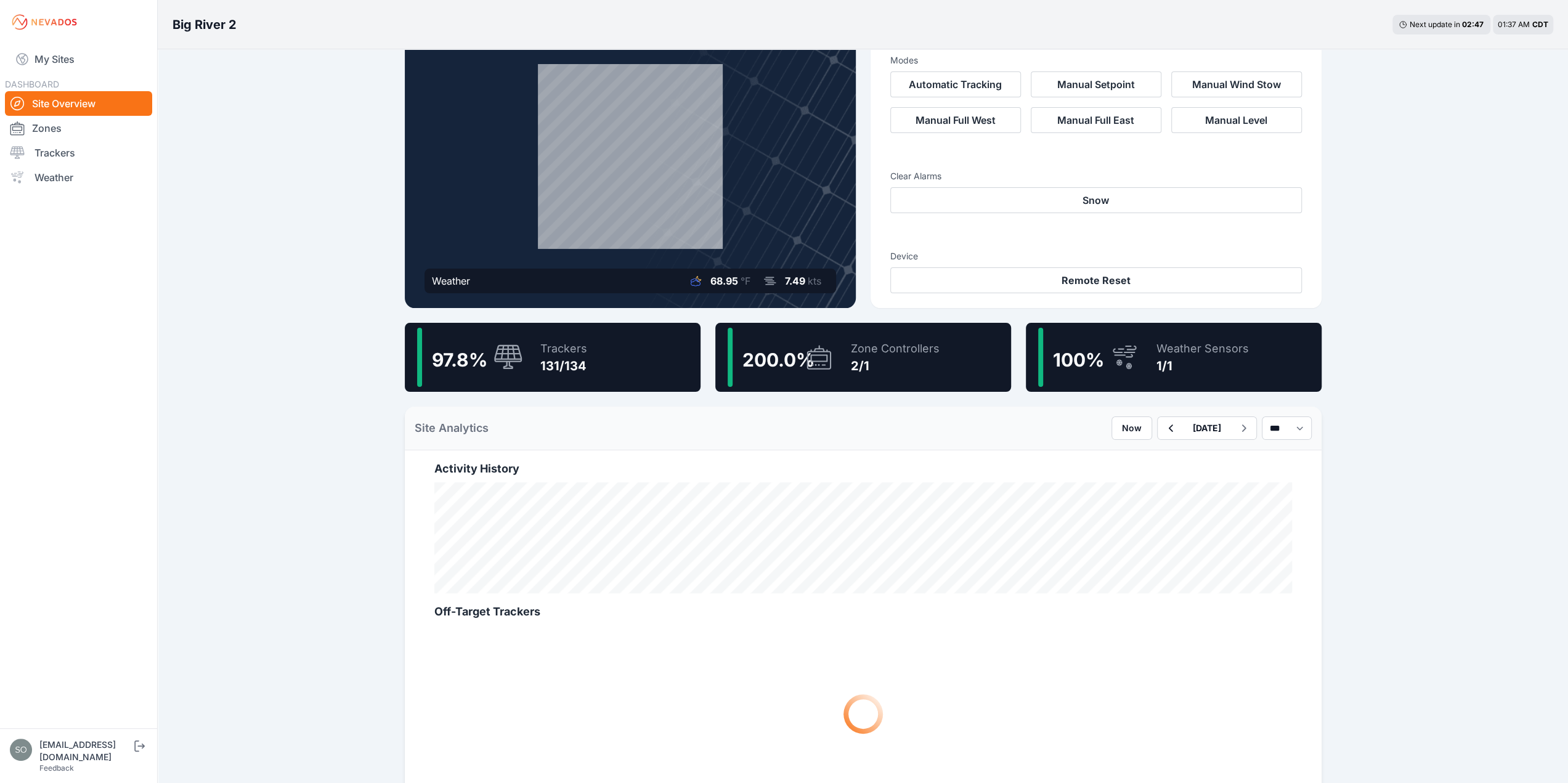
click at [847, 371] on div "Zone Controllers 2/1" at bounding box center [889, 357] width 101 height 59
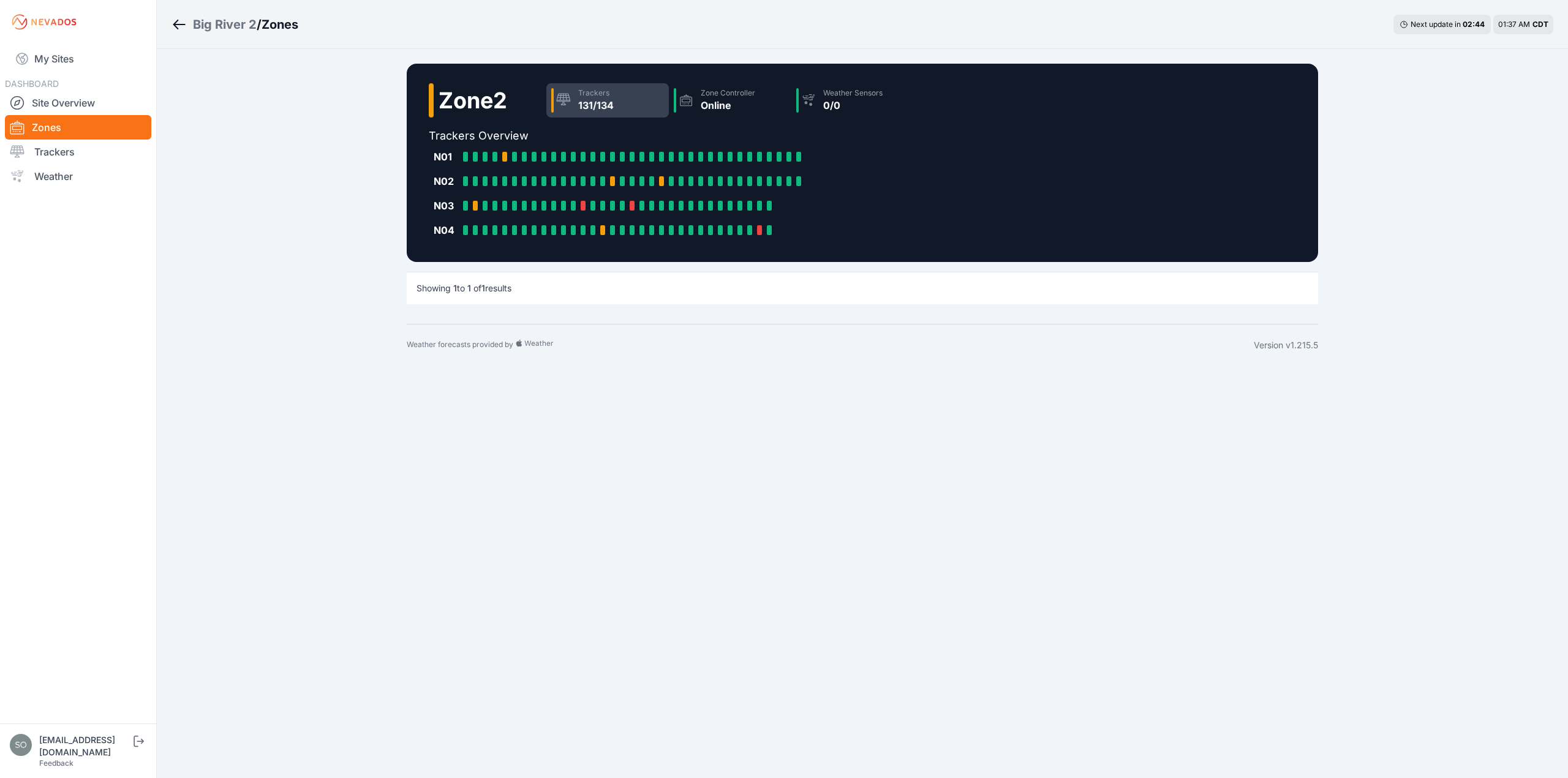
click at [621, 99] on div "Trackers 131/134" at bounding box center [607, 100] width 123 height 34
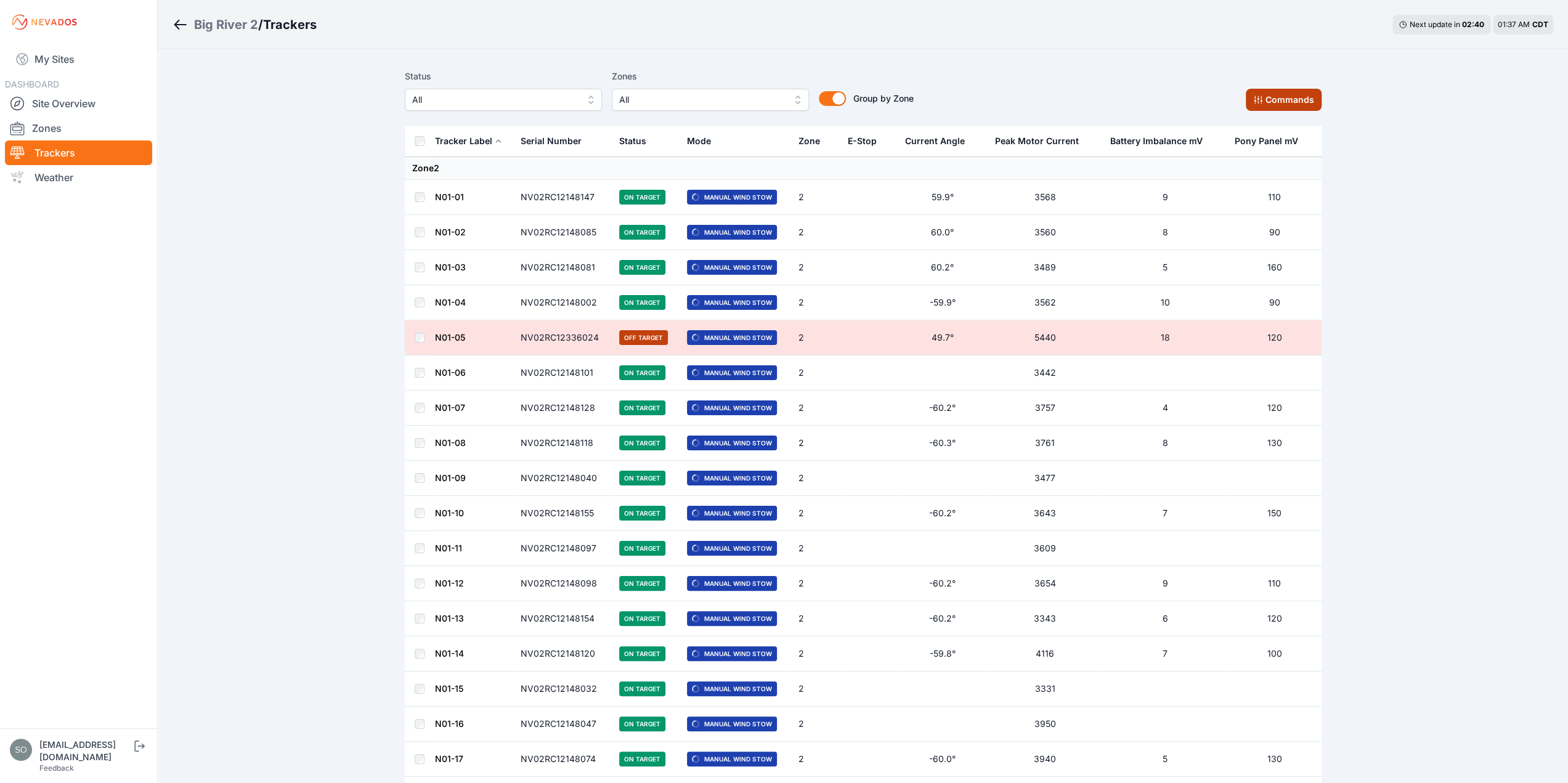
click at [1292, 100] on button "Commands" at bounding box center [1284, 99] width 76 height 22
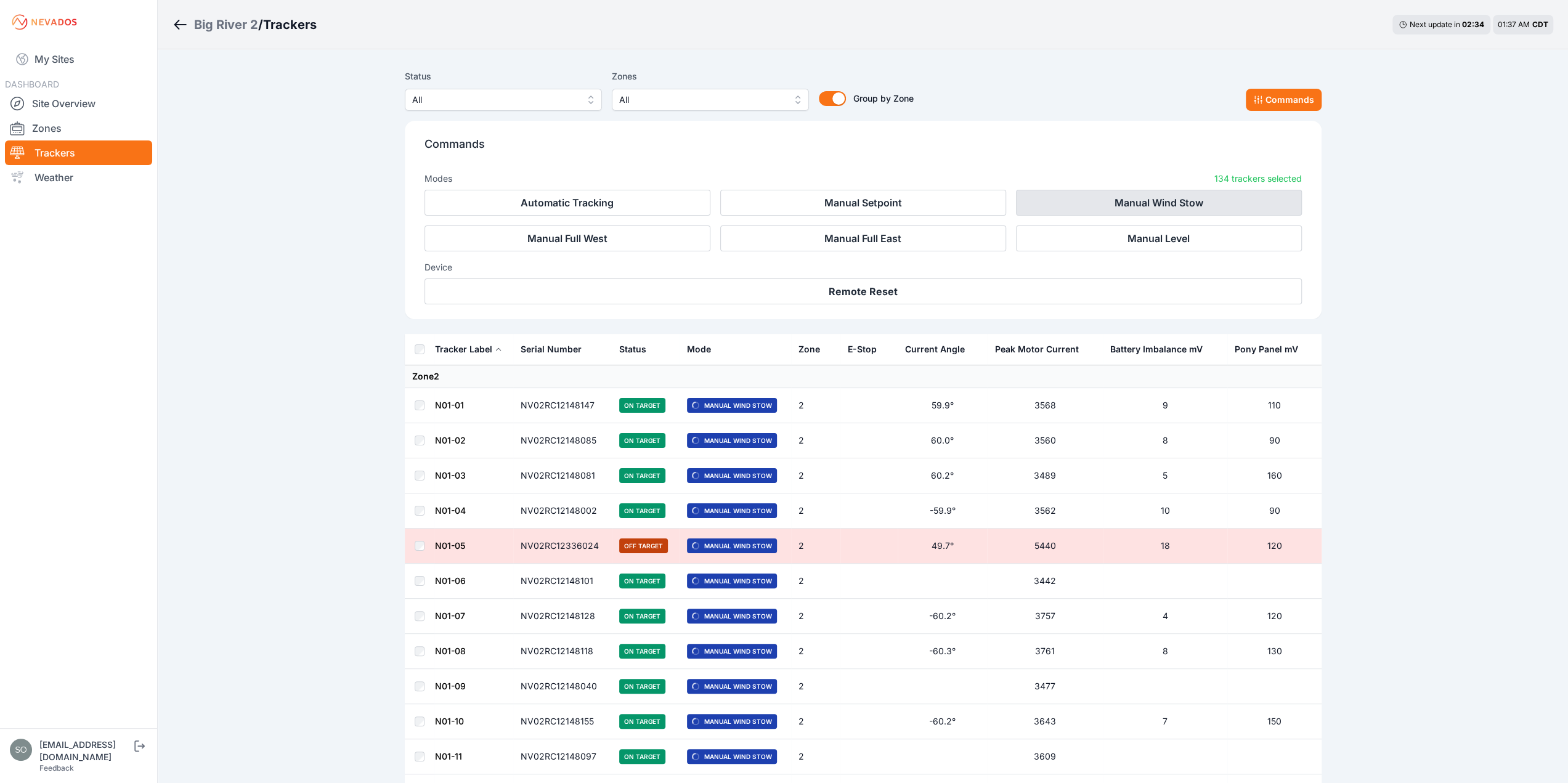
click at [1157, 198] on button "Manual Wind Stow" at bounding box center [1159, 203] width 286 height 26
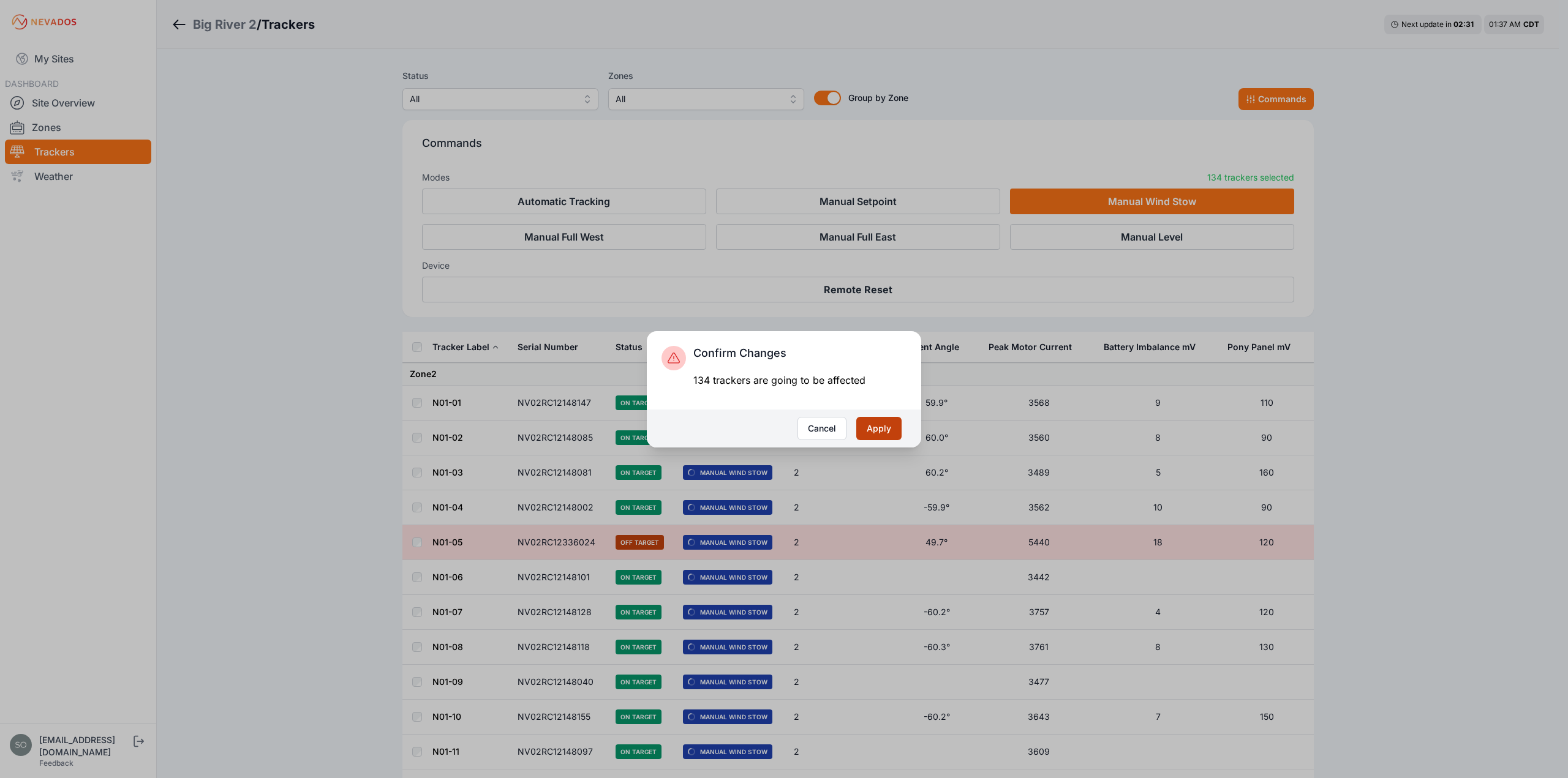
click at [882, 430] on button "Apply" at bounding box center [879, 428] width 45 height 23
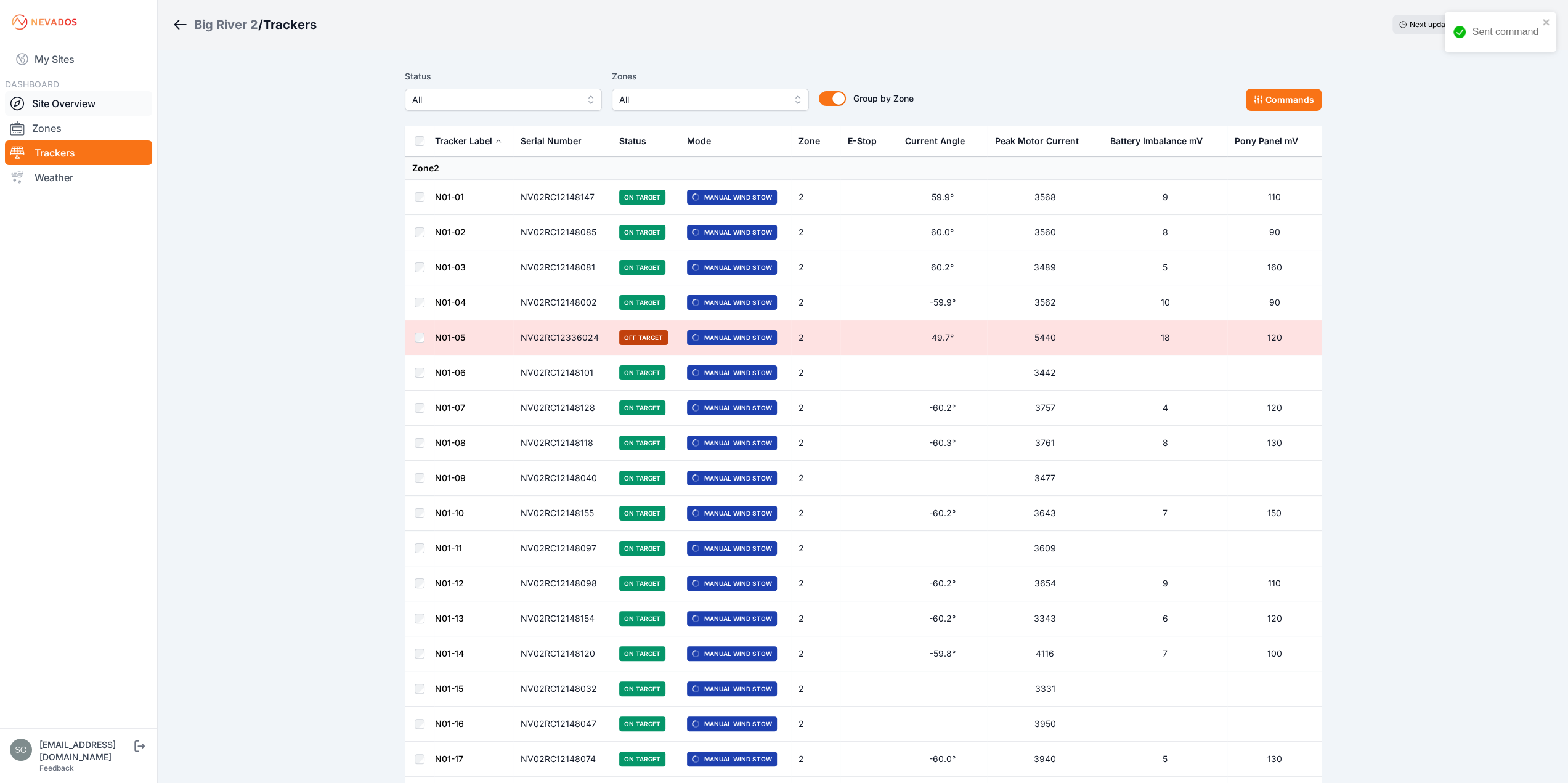
click at [48, 103] on link "Site Overview" at bounding box center [79, 104] width 147 height 25
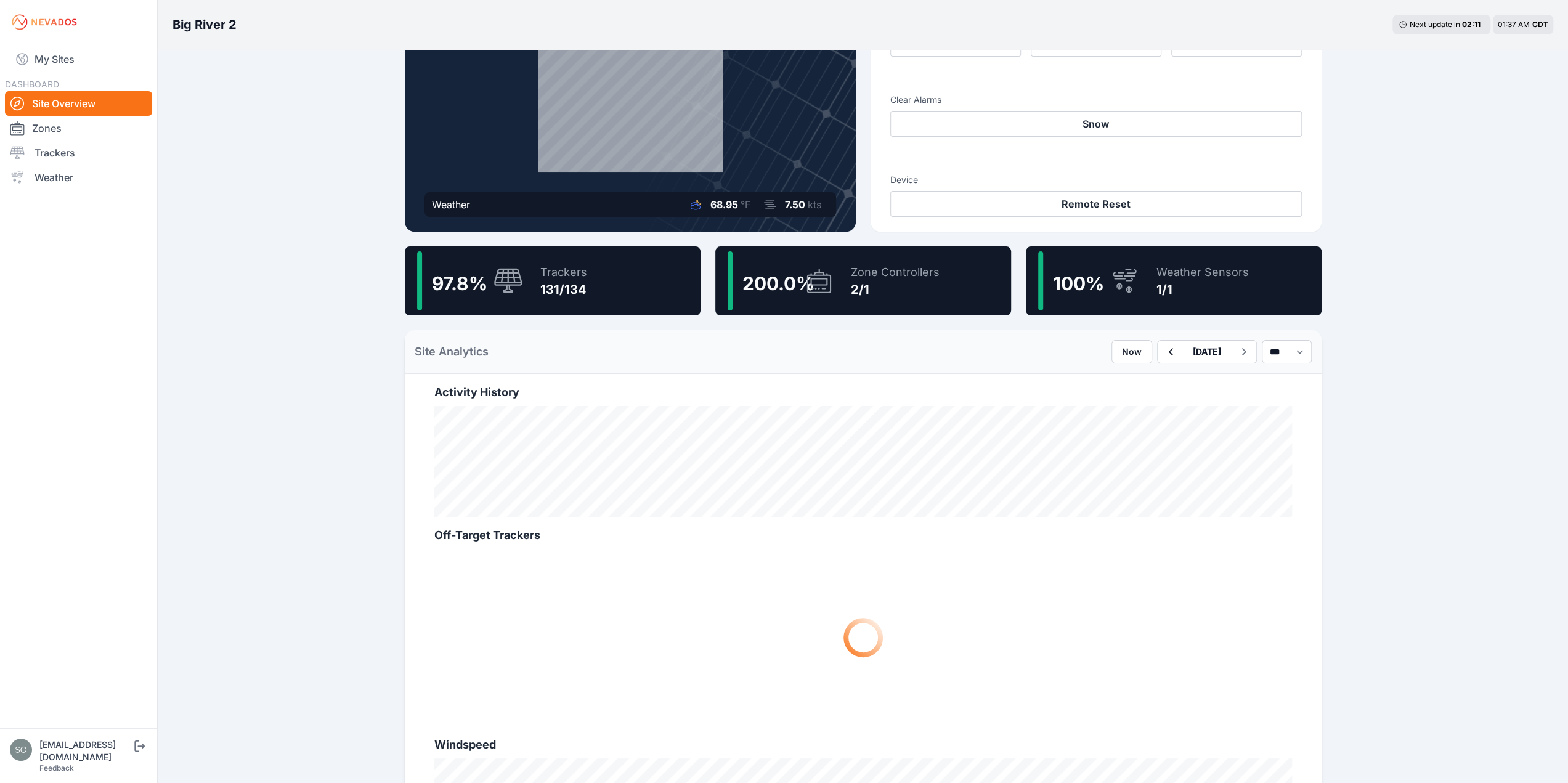
scroll to position [246, 0]
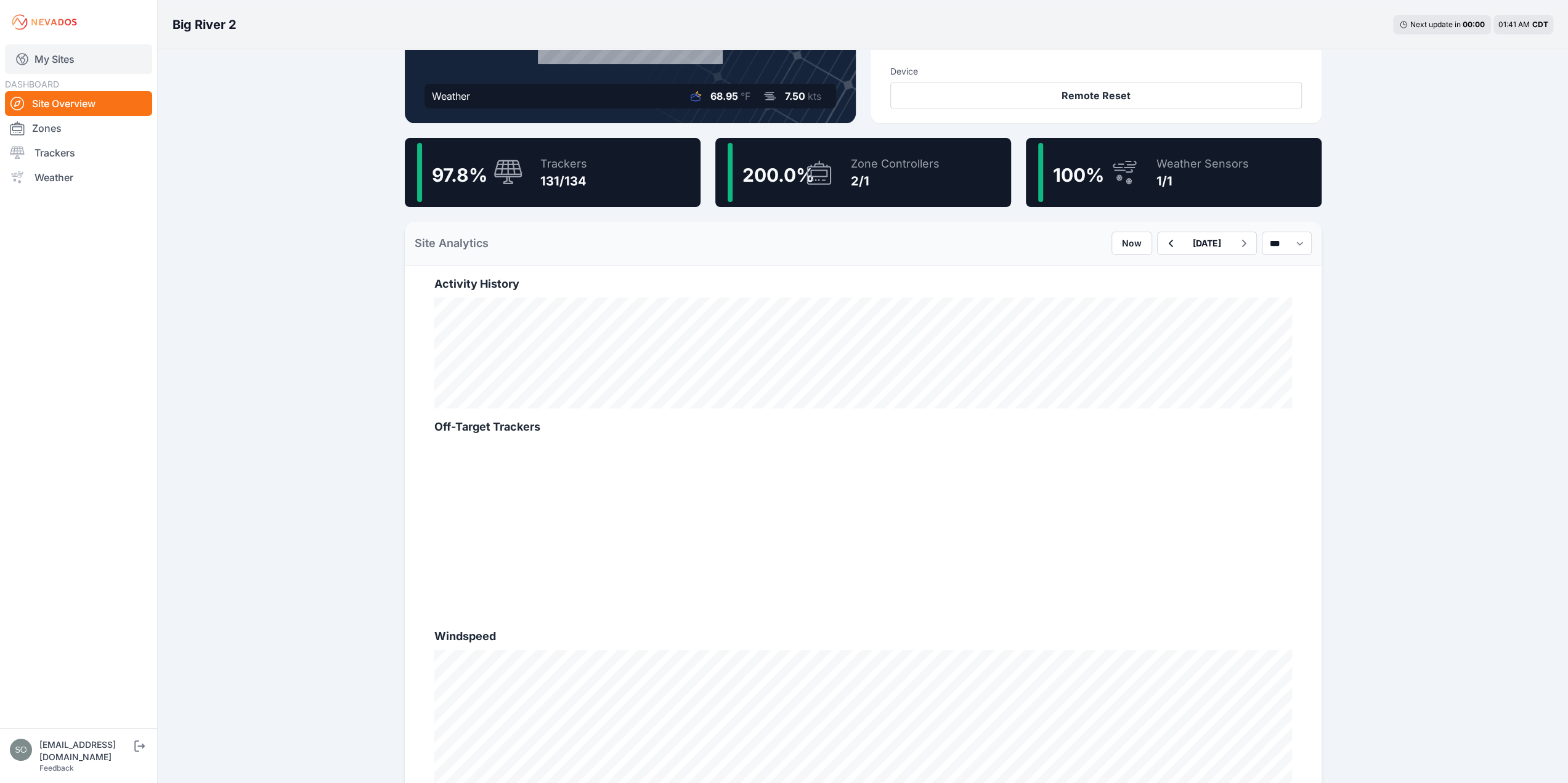
click at [58, 58] on link "My Sites" at bounding box center [79, 59] width 147 height 29
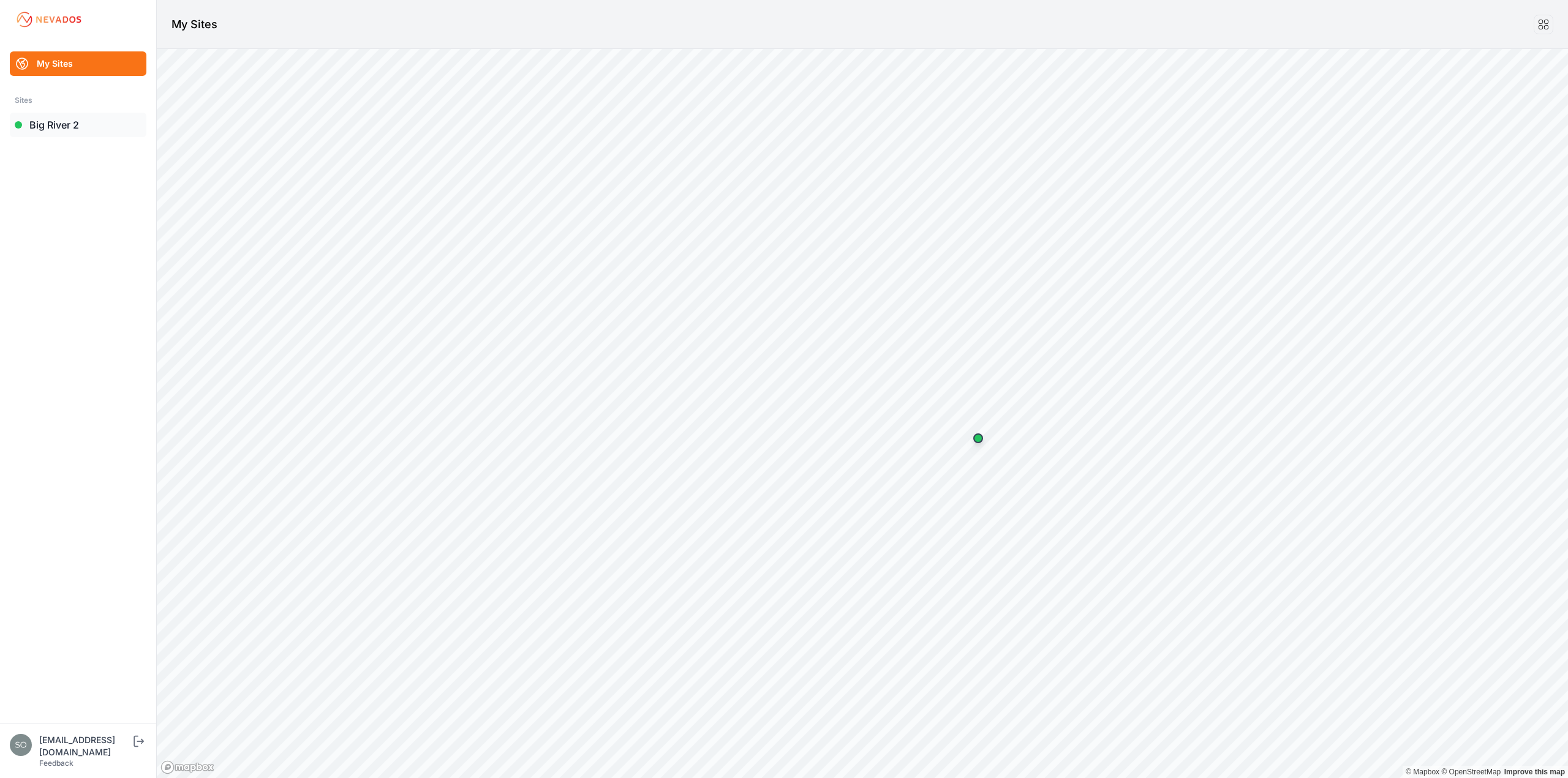
click at [54, 123] on link "Big River 2" at bounding box center [78, 125] width 136 height 25
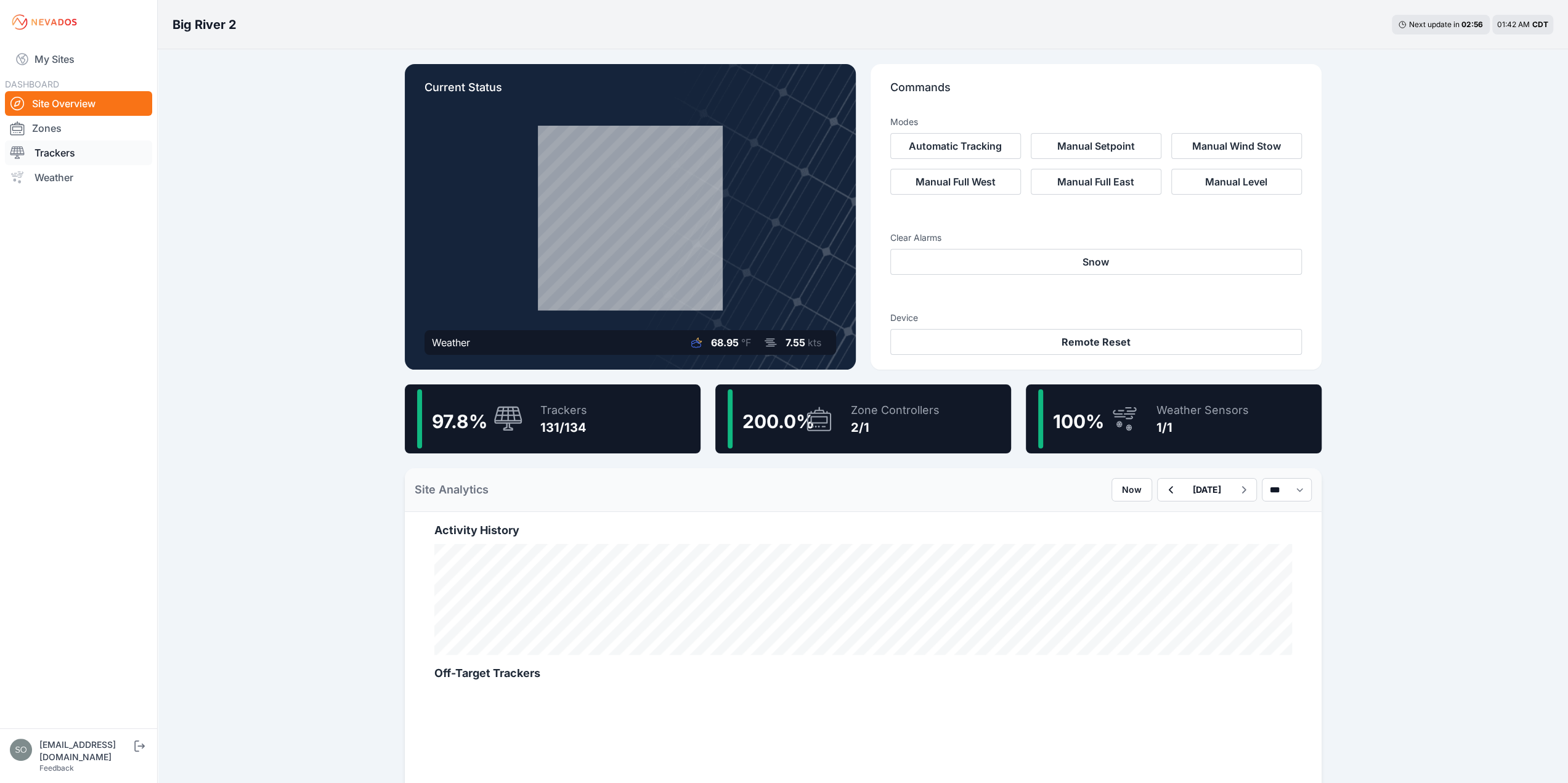
click at [61, 154] on link "Trackers" at bounding box center [79, 153] width 147 height 25
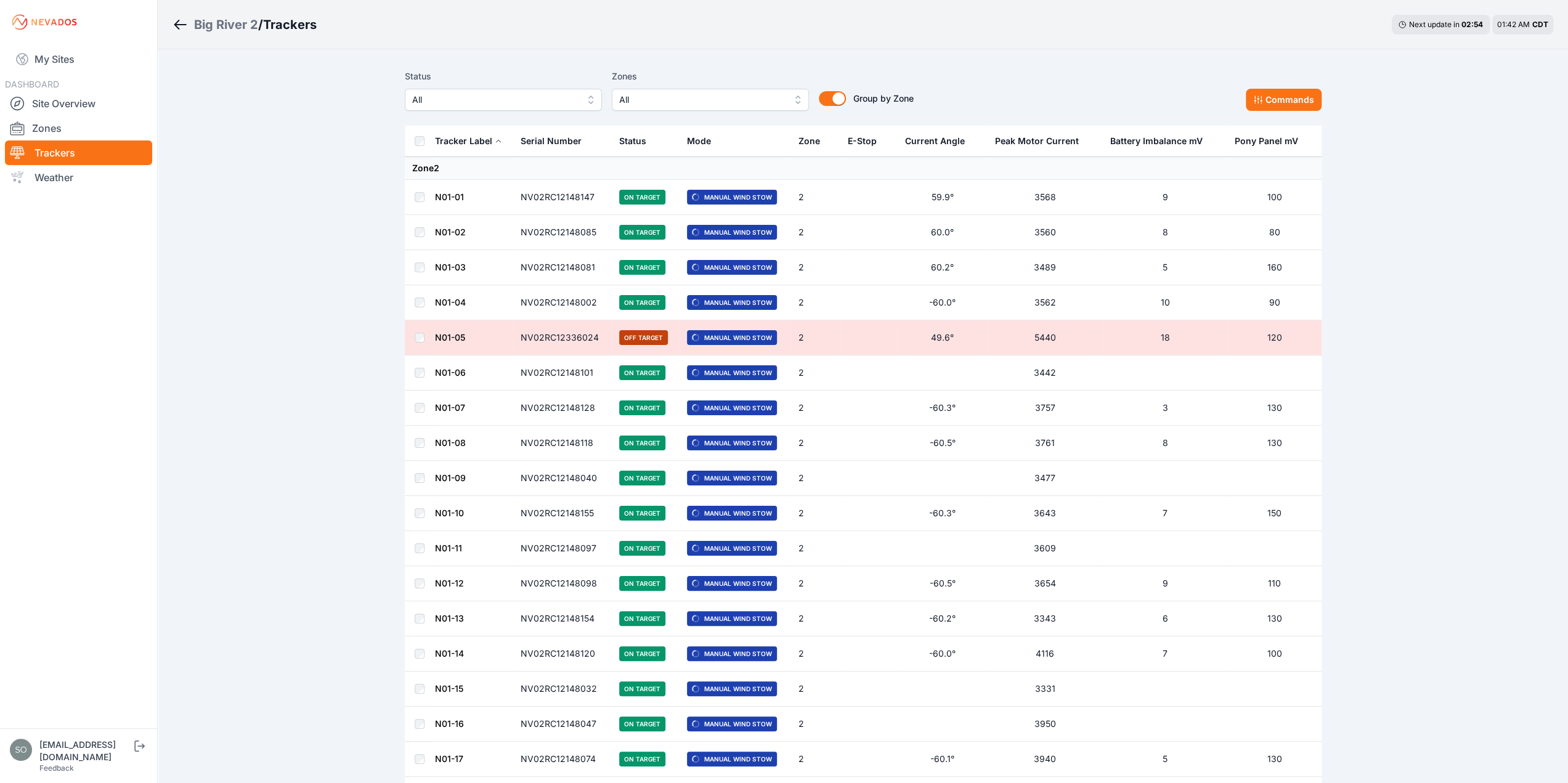
click at [699, 195] on span "Manual Wind Stow" at bounding box center [732, 197] width 90 height 15
click at [448, 194] on link "N01-01" at bounding box center [449, 196] width 29 height 11
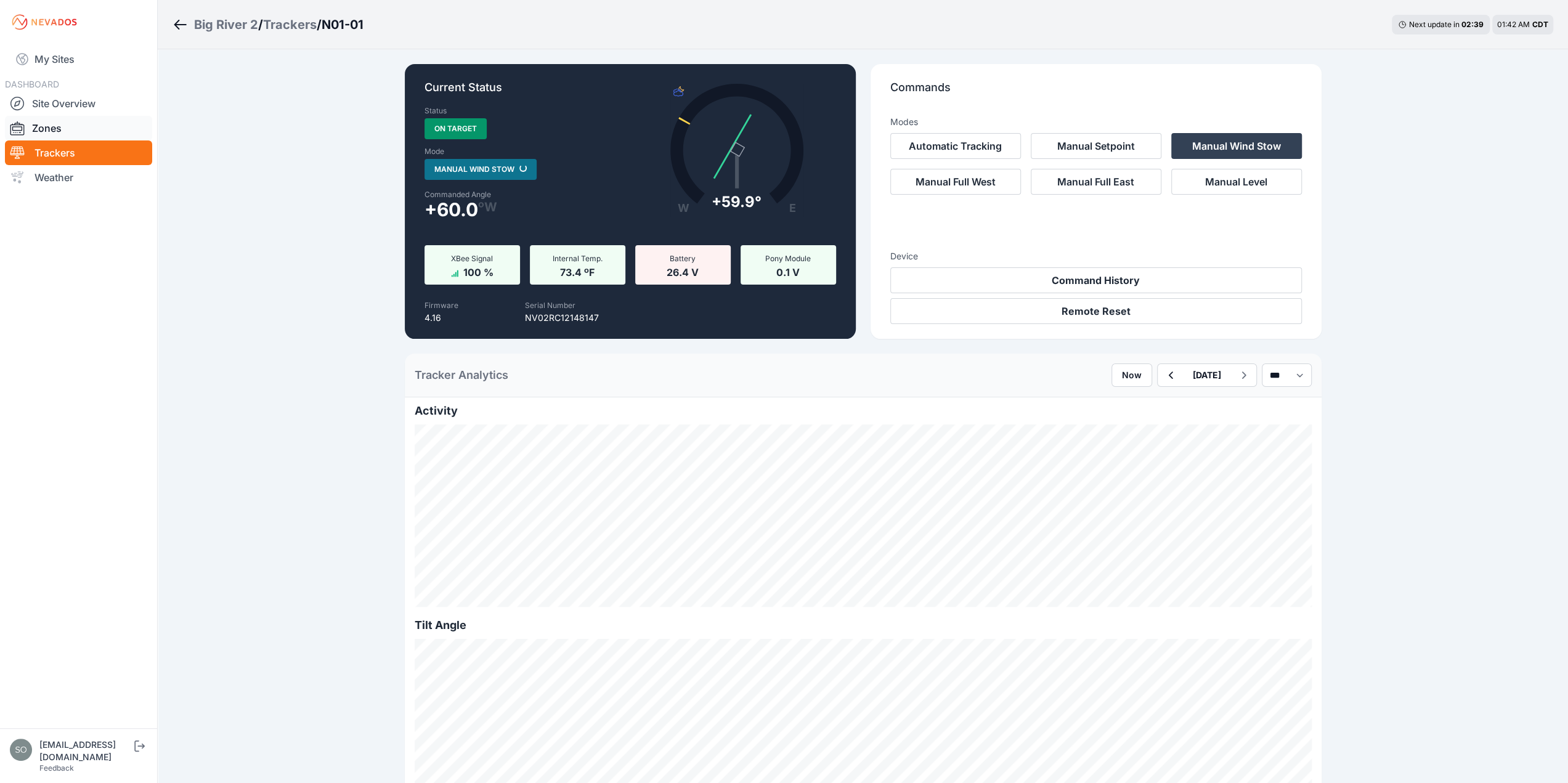
click at [49, 124] on link "Zones" at bounding box center [79, 128] width 147 height 25
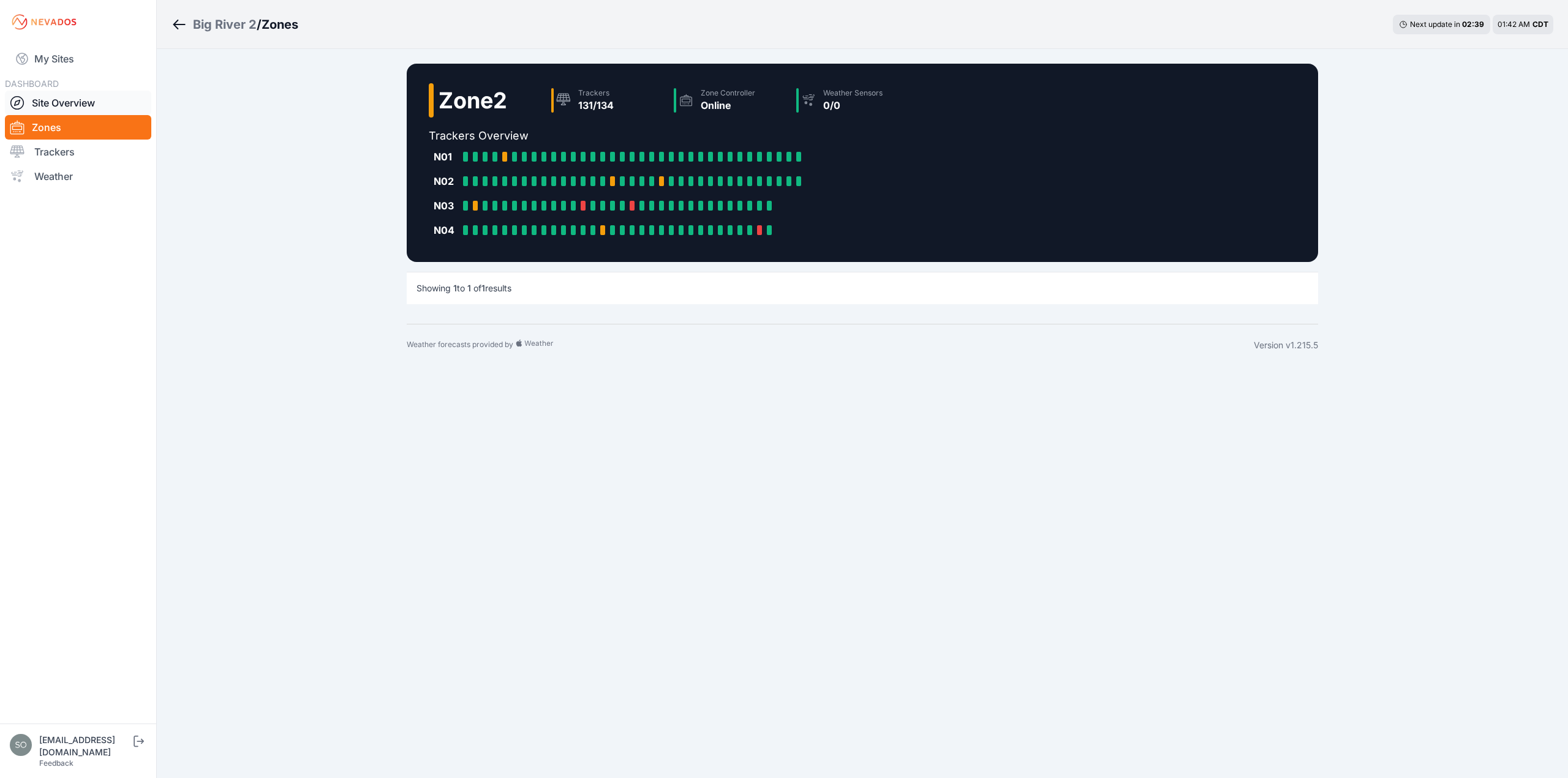
click at [51, 99] on link "Site Overview" at bounding box center [78, 103] width 146 height 25
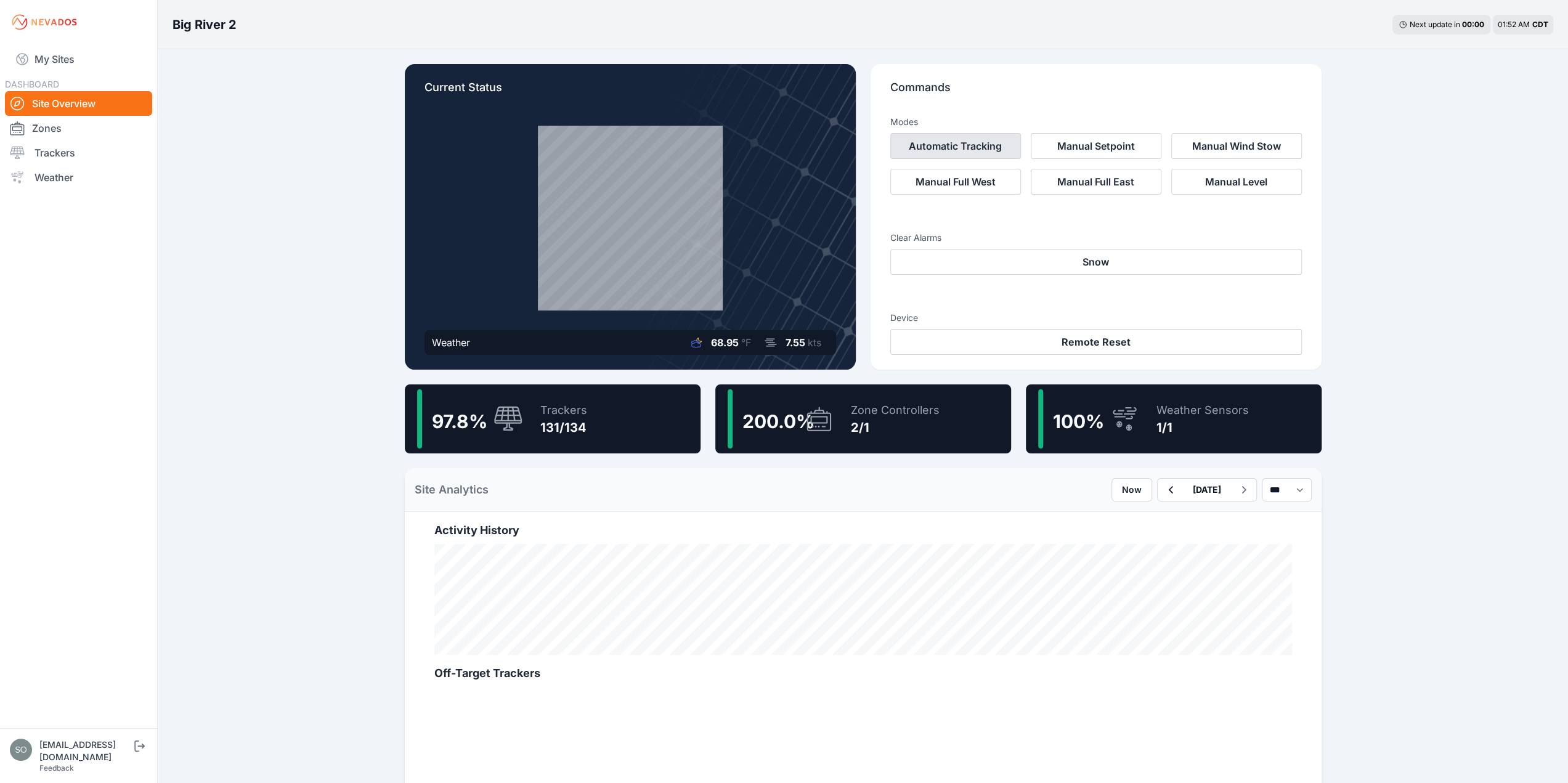
click at [965, 134] on button "Automatic Tracking" at bounding box center [956, 146] width 131 height 26
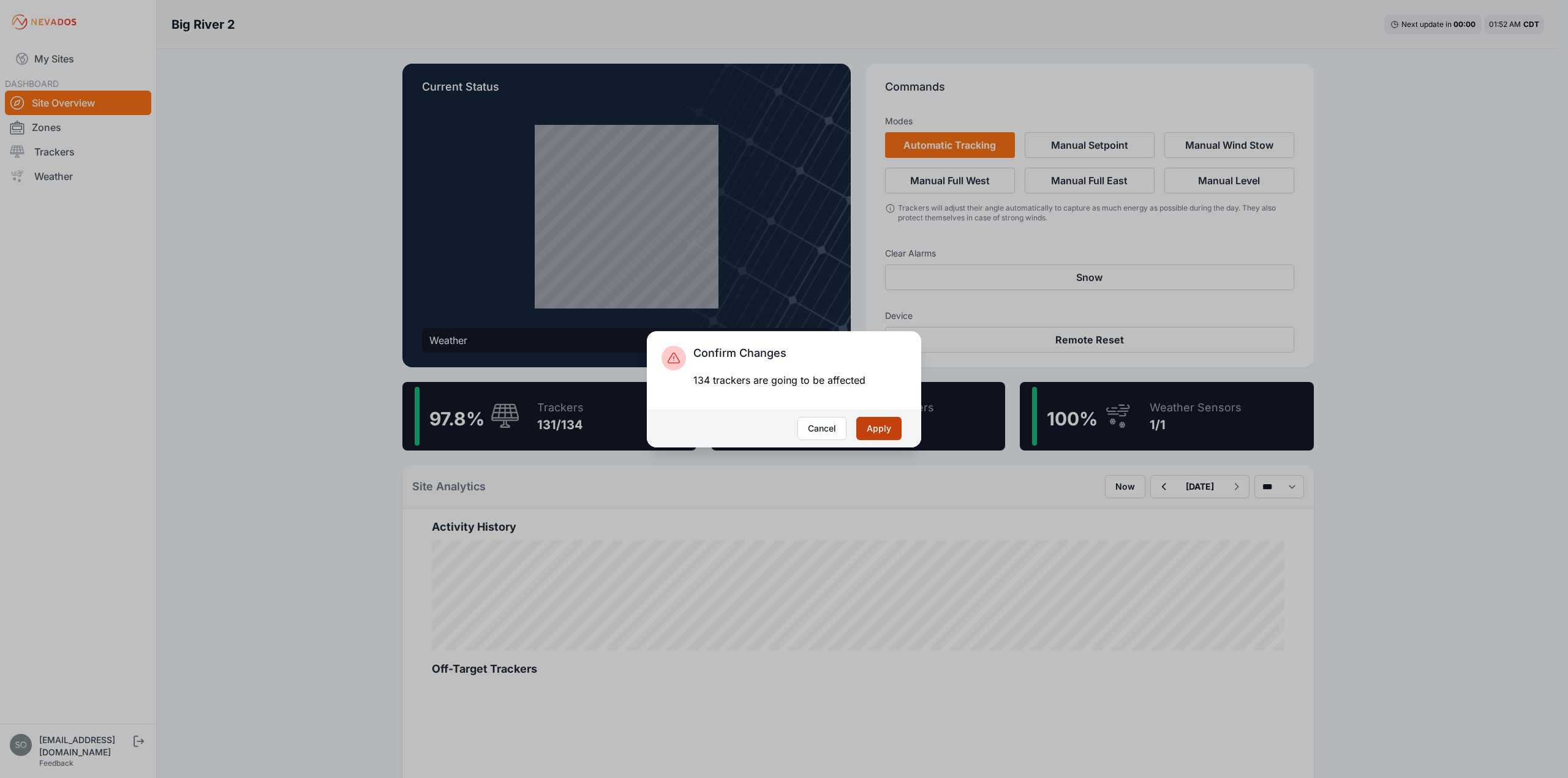
click at [873, 424] on button "Apply" at bounding box center [879, 428] width 45 height 23
